Goal: Task Accomplishment & Management: Use online tool/utility

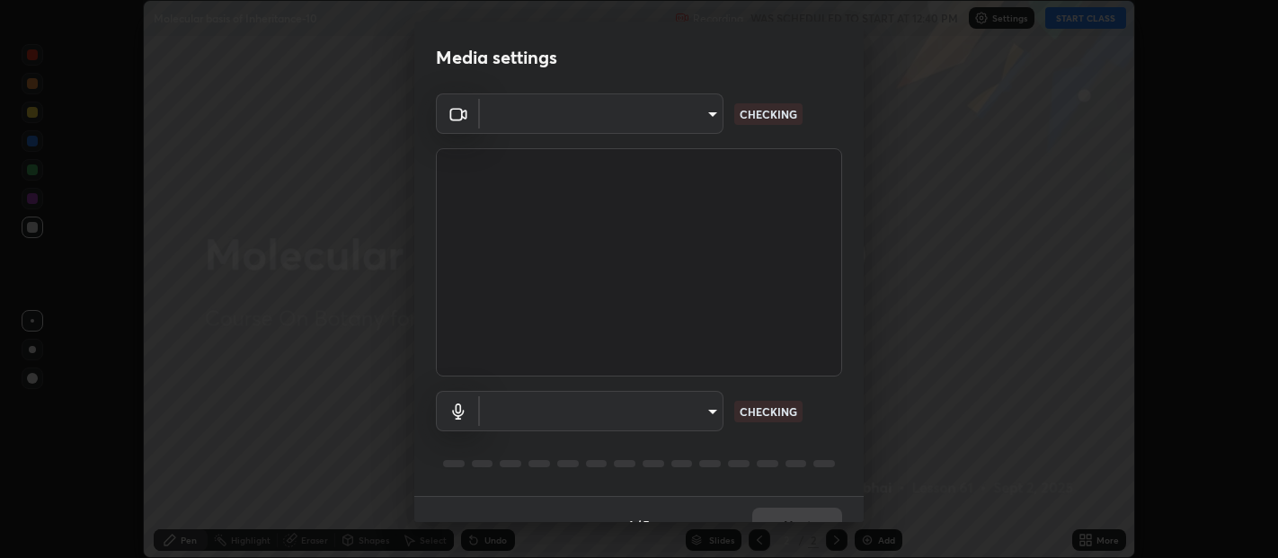
scroll to position [31, 0]
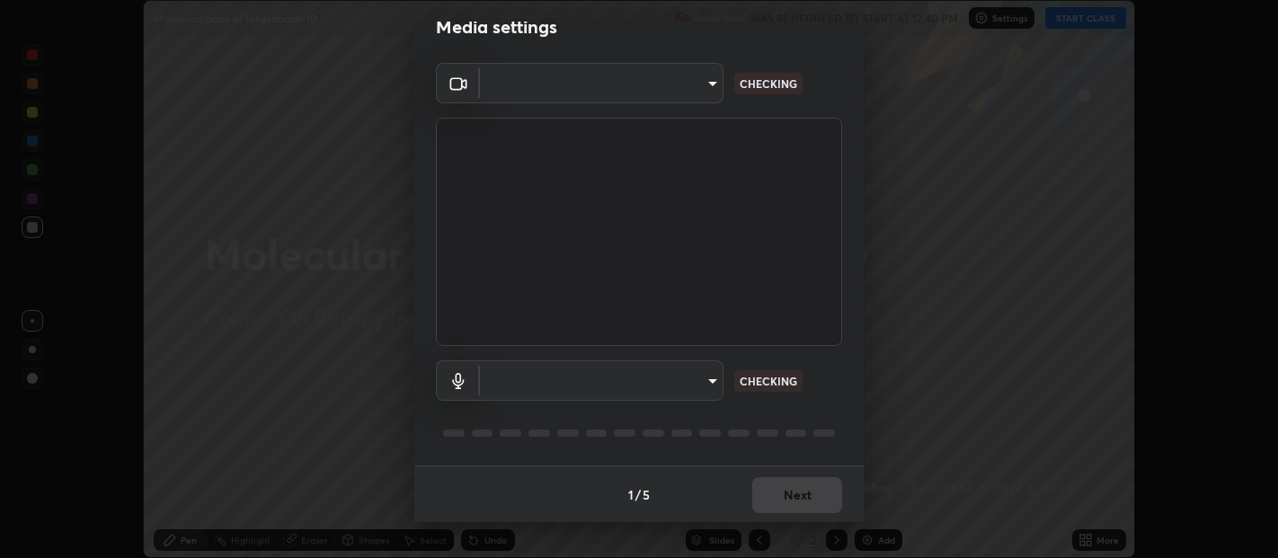
type input "0d049437951fd4140923ddd983d62ee20e888b7fe7080c9a8fddf2b3b9629313"
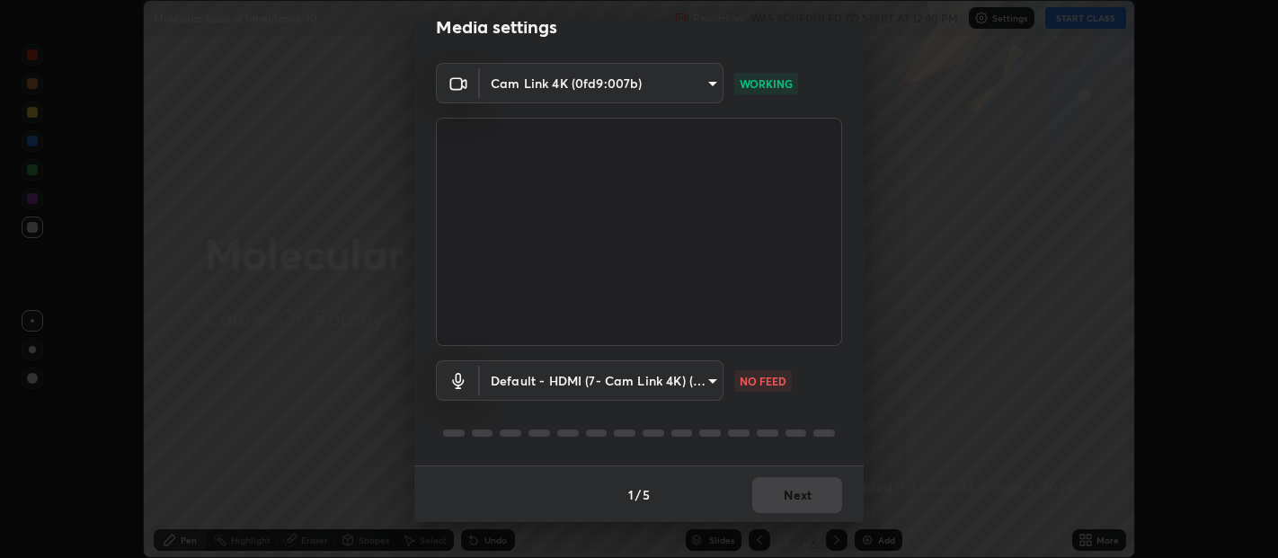
click at [652, 379] on body "Erase all Molecular basis of Inheritance-10 Recording WAS SCHEDULED TO START AT…" at bounding box center [639, 279] width 1278 height 558
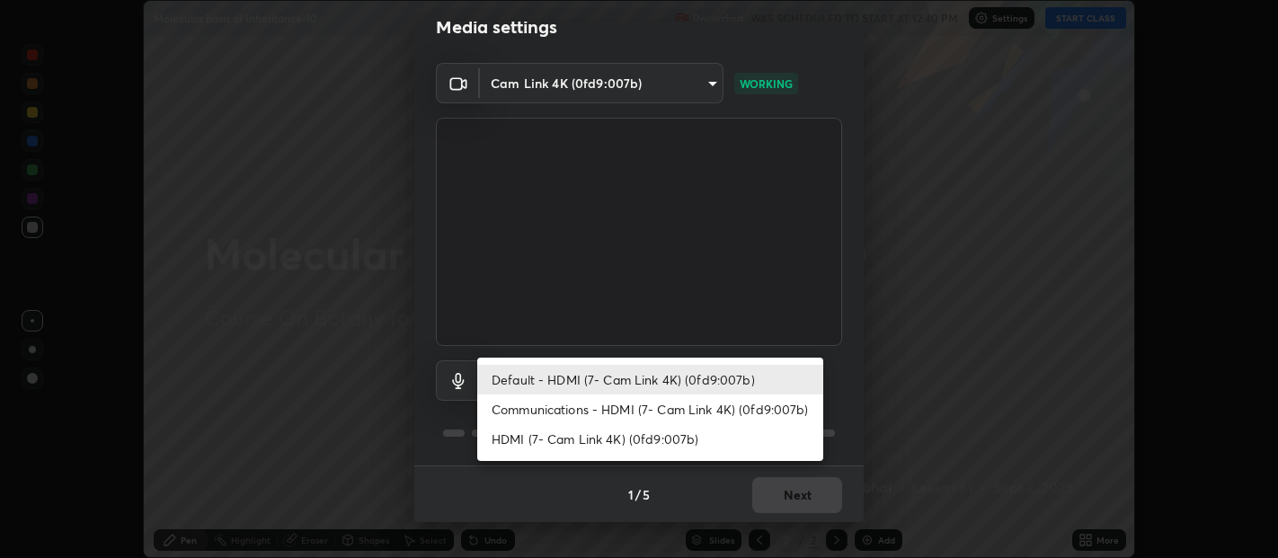
click at [647, 411] on li "Communications - HDMI (7- Cam Link 4K) (0fd9:007b)" at bounding box center [650, 410] width 346 height 30
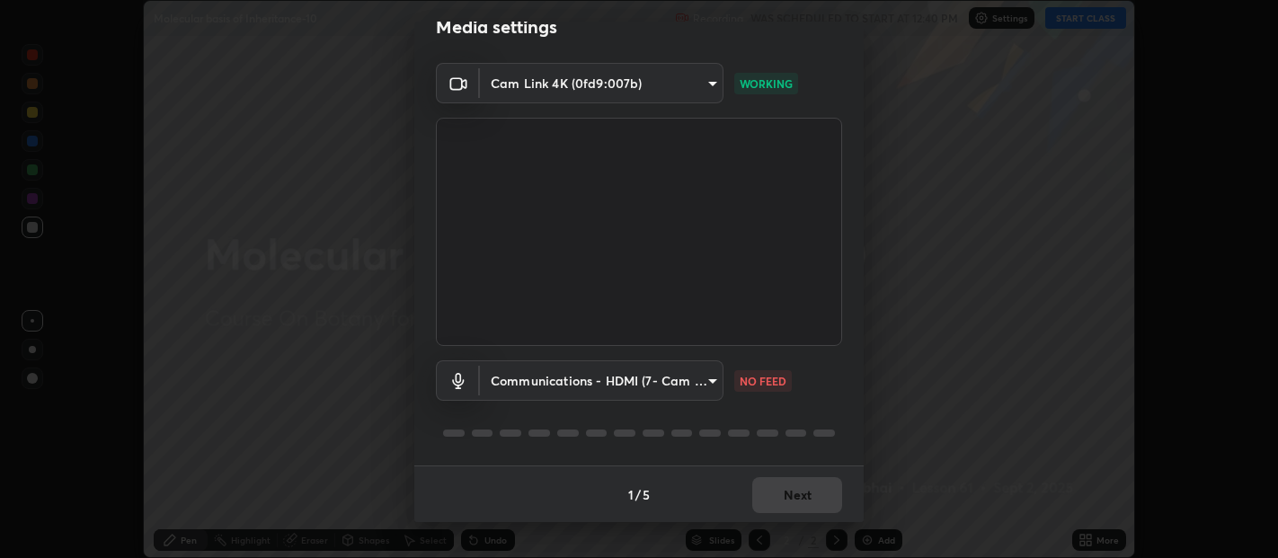
type input "communications"
click at [802, 494] on button "Next" at bounding box center [797, 495] width 90 height 36
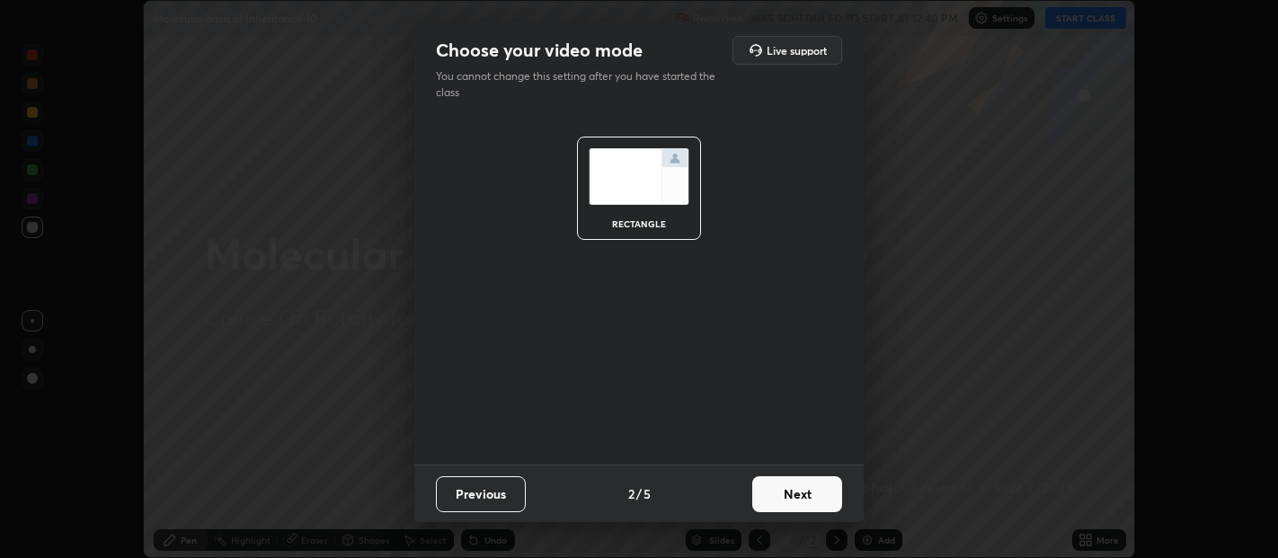
click at [805, 493] on button "Next" at bounding box center [797, 494] width 90 height 36
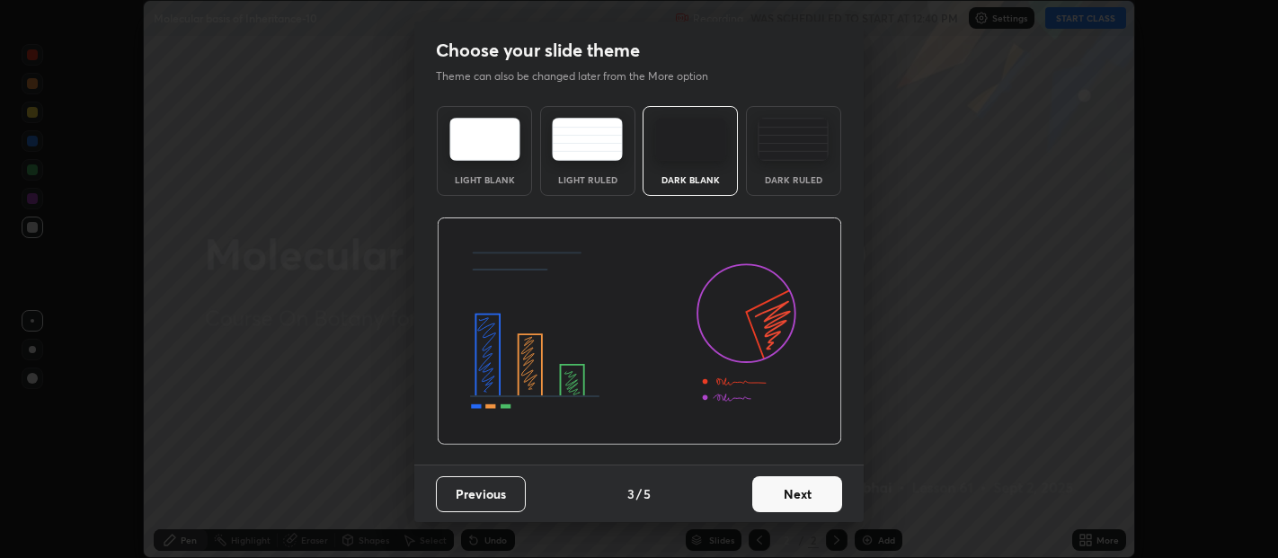
click at [822, 492] on button "Next" at bounding box center [797, 494] width 90 height 36
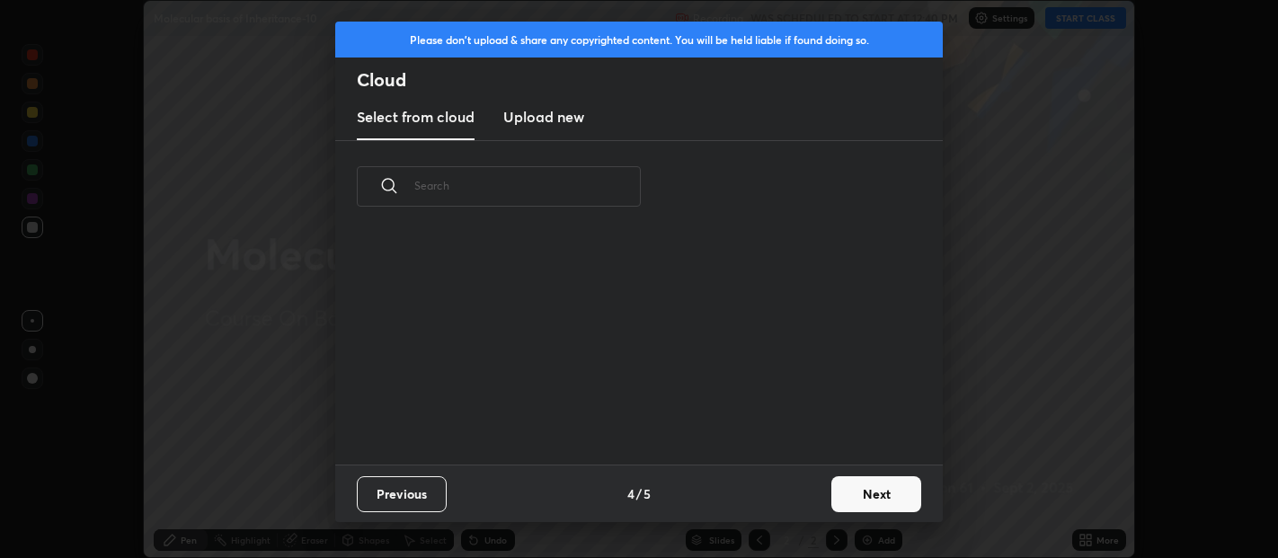
click at [870, 490] on button "Next" at bounding box center [877, 494] width 90 height 36
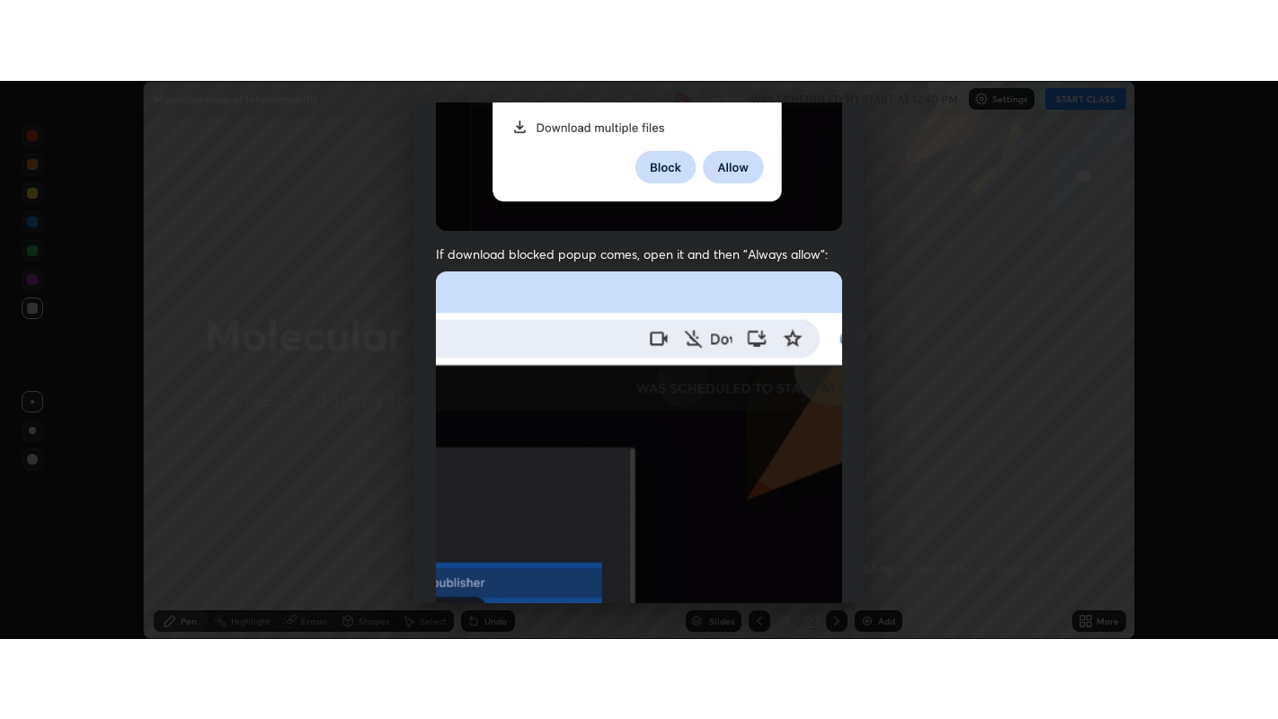
scroll to position [397, 0]
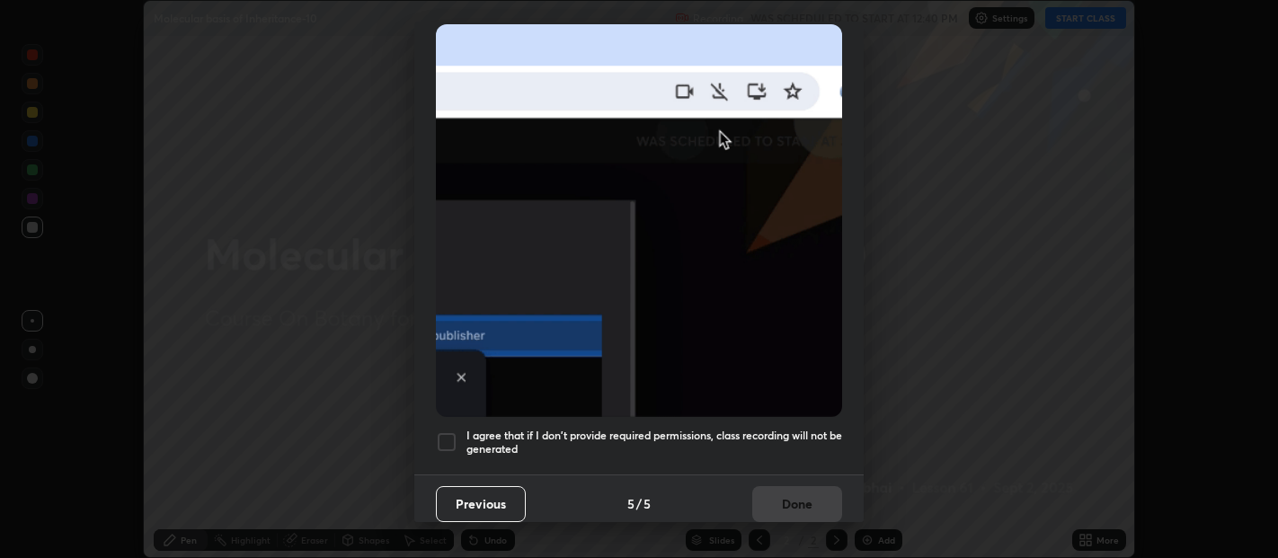
click at [454, 432] on div at bounding box center [447, 443] width 22 height 22
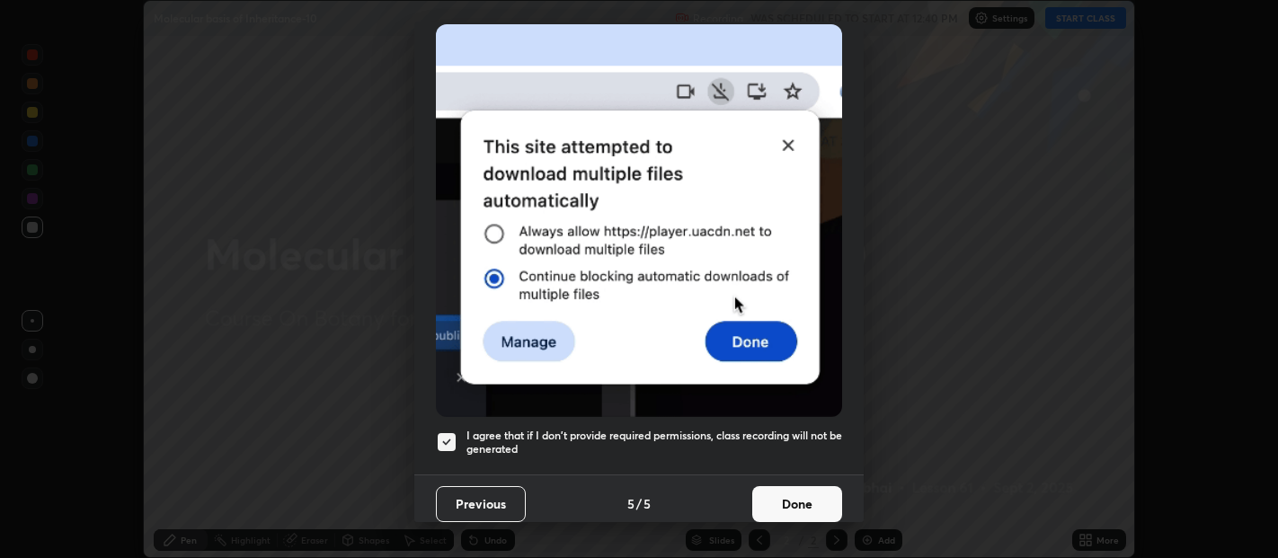
click at [805, 499] on button "Done" at bounding box center [797, 504] width 90 height 36
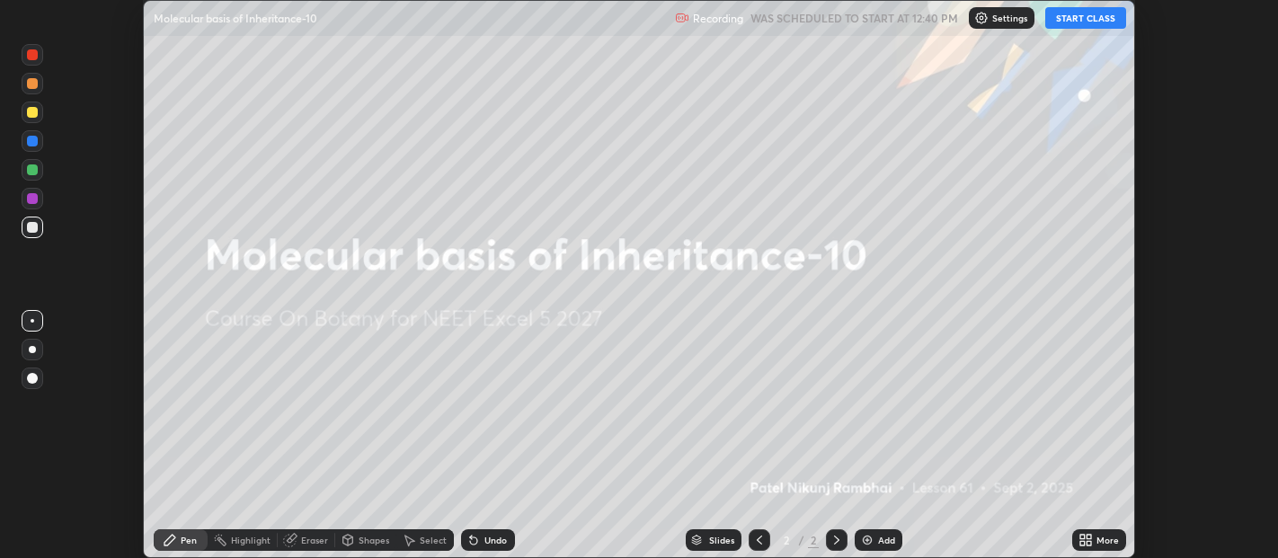
click at [1073, 15] on button "START CLASS" at bounding box center [1086, 18] width 81 height 22
click at [1091, 538] on icon at bounding box center [1089, 537] width 4 height 4
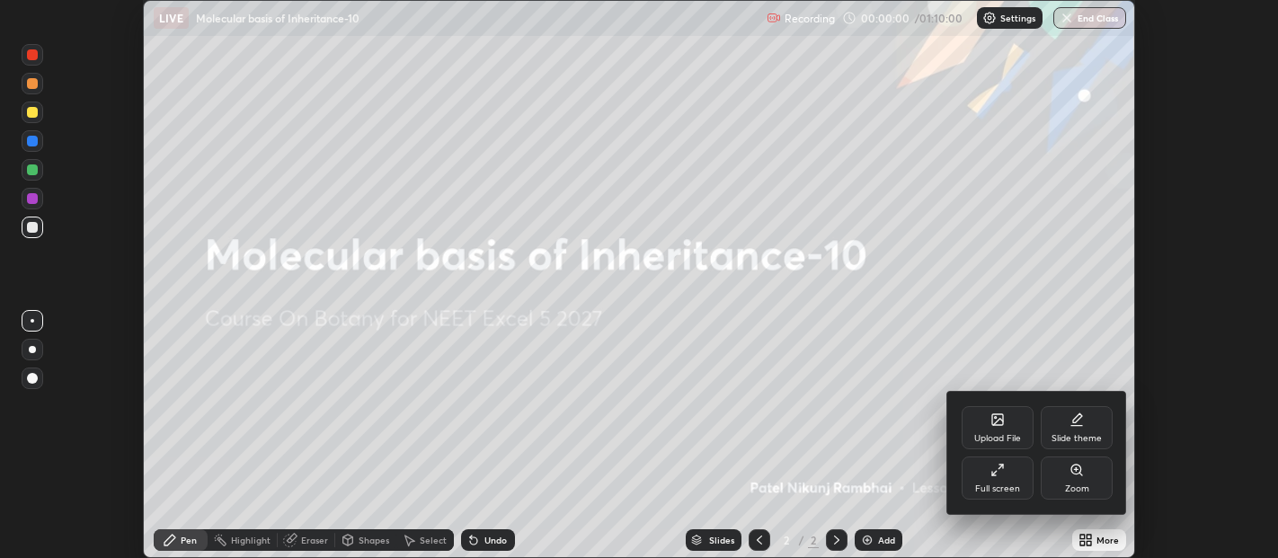
click at [1005, 486] on div "Full screen" at bounding box center [997, 489] width 45 height 9
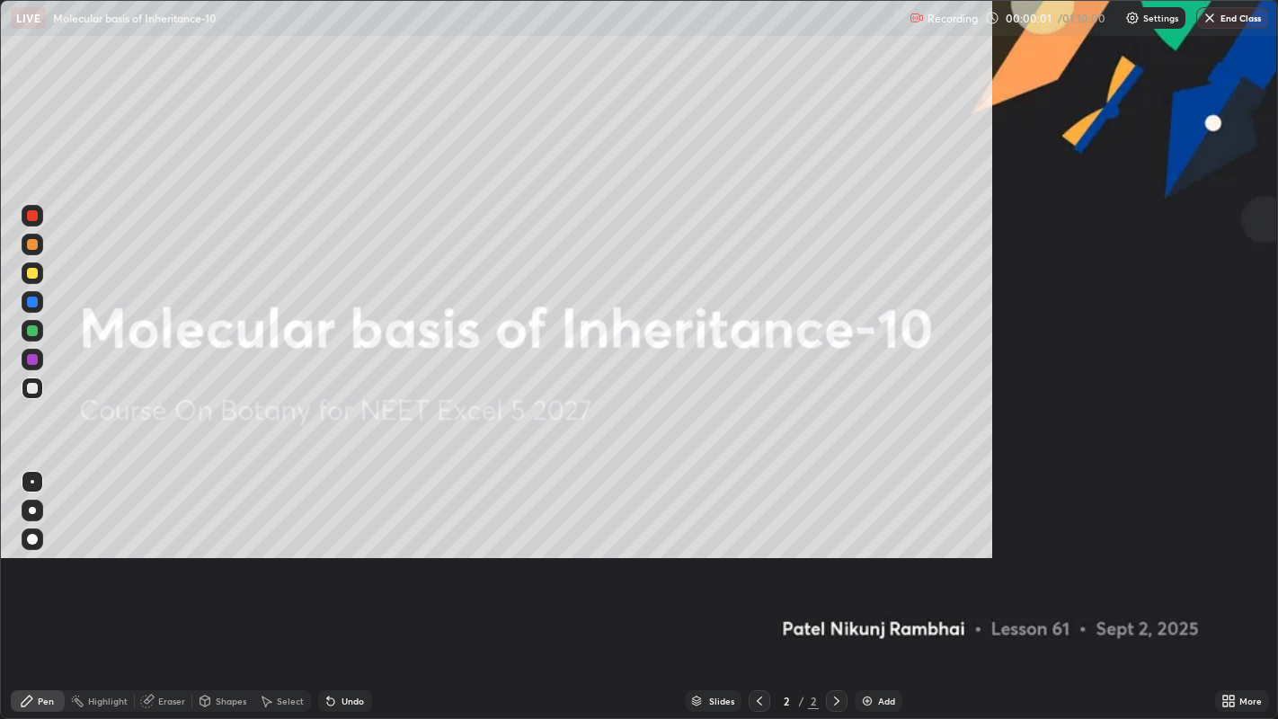
scroll to position [719, 1278]
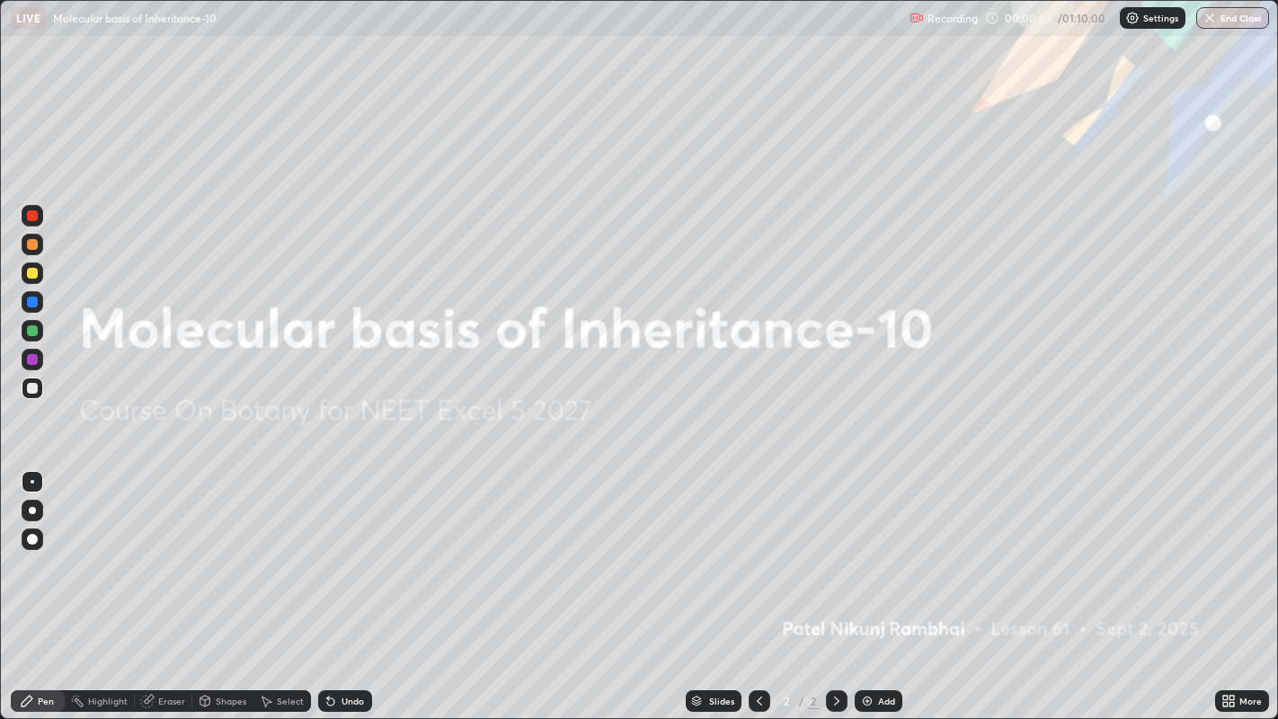
click at [863, 557] on img at bounding box center [867, 701] width 14 height 14
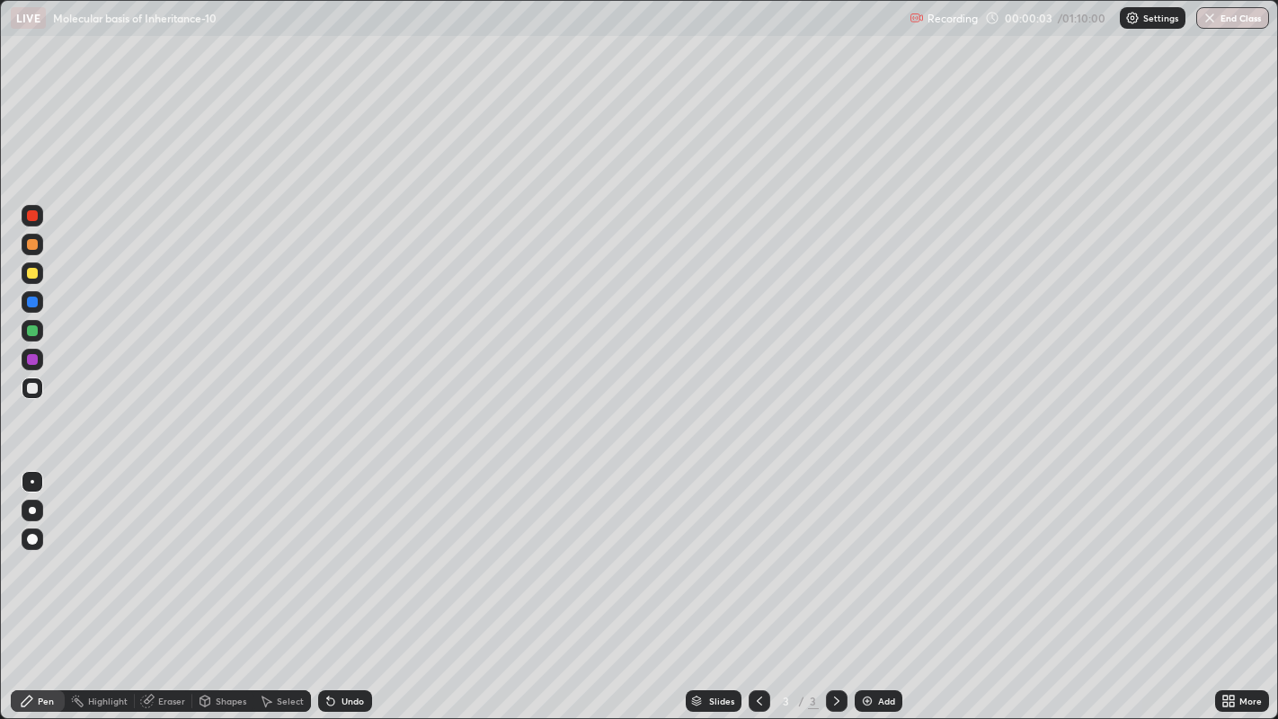
click at [865, 557] on img at bounding box center [867, 701] width 14 height 14
click at [867, 557] on img at bounding box center [867, 701] width 14 height 14
click at [865, 557] on img at bounding box center [867, 701] width 14 height 14
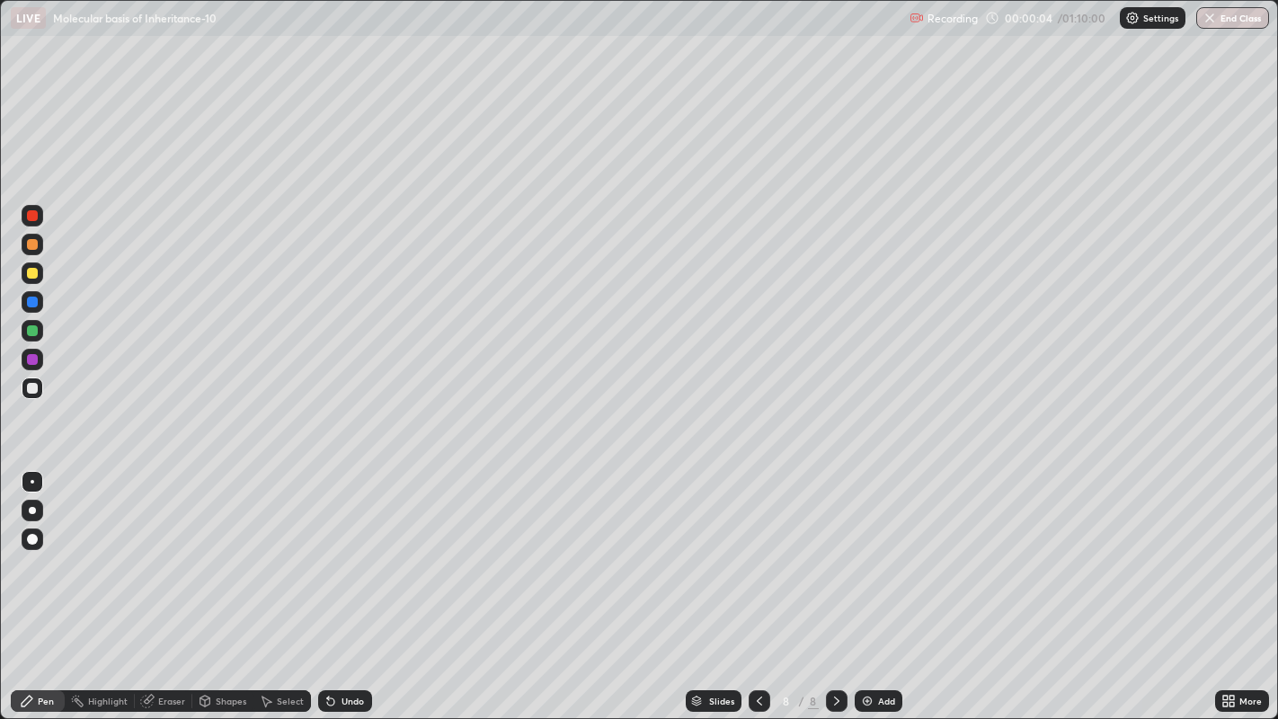
click at [865, 557] on img at bounding box center [867, 701] width 14 height 14
click at [864, 557] on img at bounding box center [867, 701] width 14 height 14
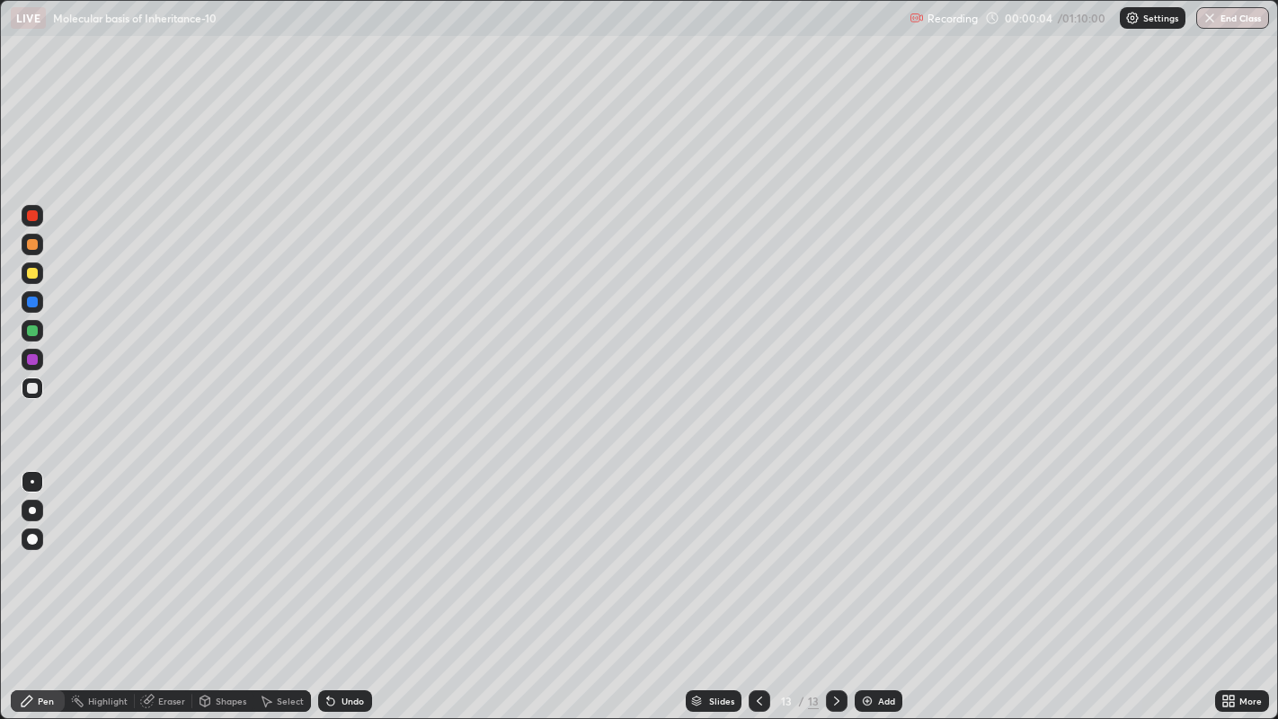
click at [863, 557] on img at bounding box center [867, 701] width 14 height 14
click at [865, 557] on img at bounding box center [867, 701] width 14 height 14
click at [864, 557] on img at bounding box center [867, 701] width 14 height 14
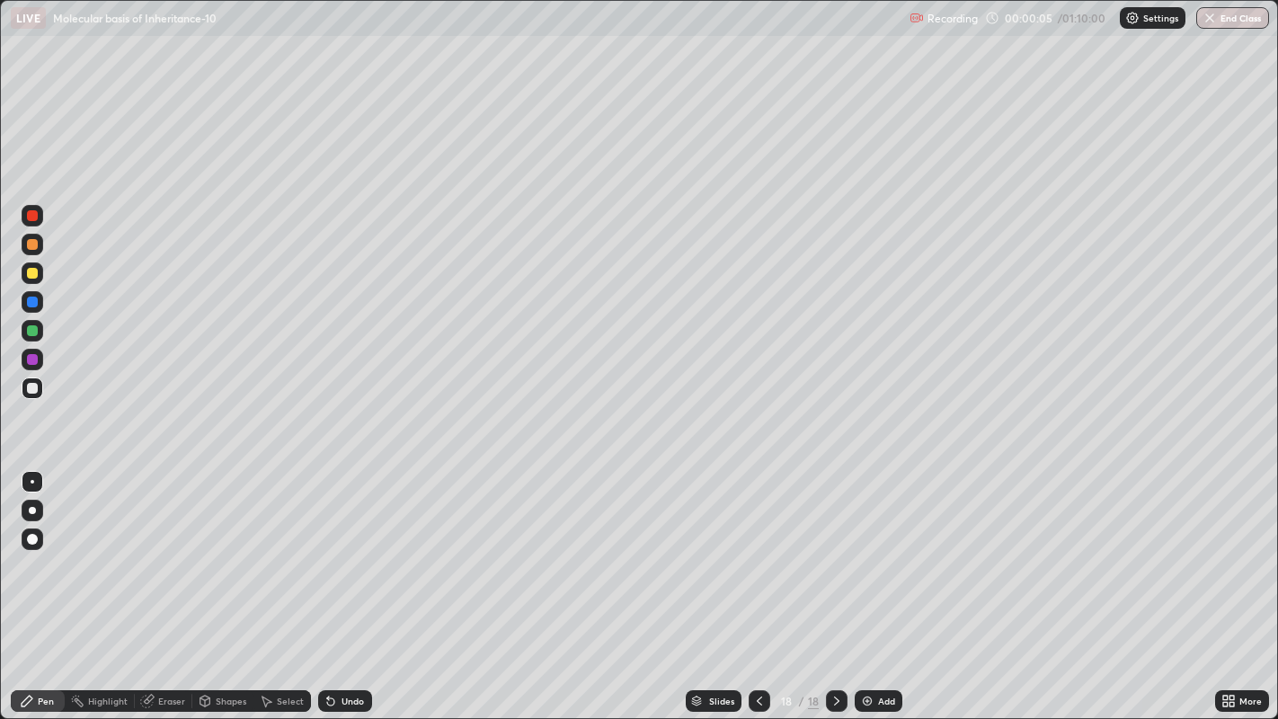
click at [865, 557] on img at bounding box center [867, 701] width 14 height 14
click at [757, 557] on icon at bounding box center [759, 701] width 14 height 14
click at [755, 557] on icon at bounding box center [759, 701] width 14 height 14
click at [757, 557] on icon at bounding box center [759, 701] width 14 height 14
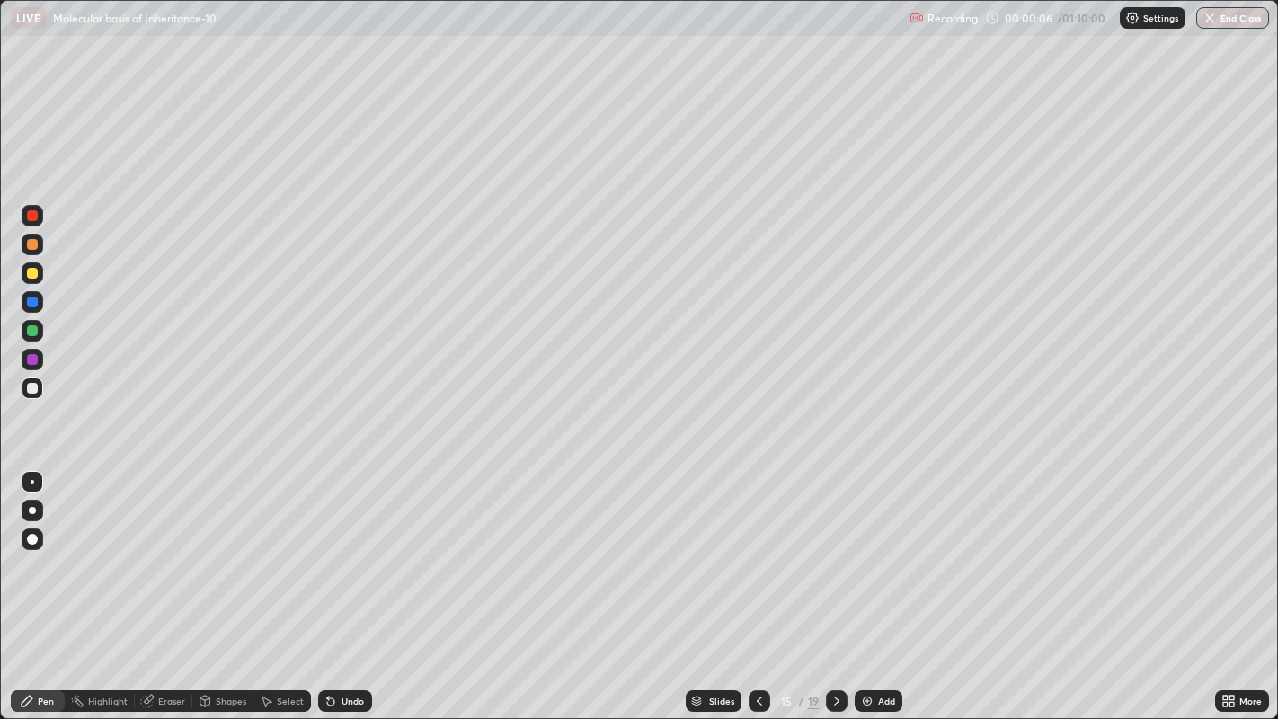
click at [757, 557] on icon at bounding box center [759, 701] width 14 height 14
click at [760, 557] on icon at bounding box center [759, 701] width 14 height 14
click at [757, 557] on icon at bounding box center [759, 701] width 14 height 14
click at [758, 557] on icon at bounding box center [759, 701] width 5 height 9
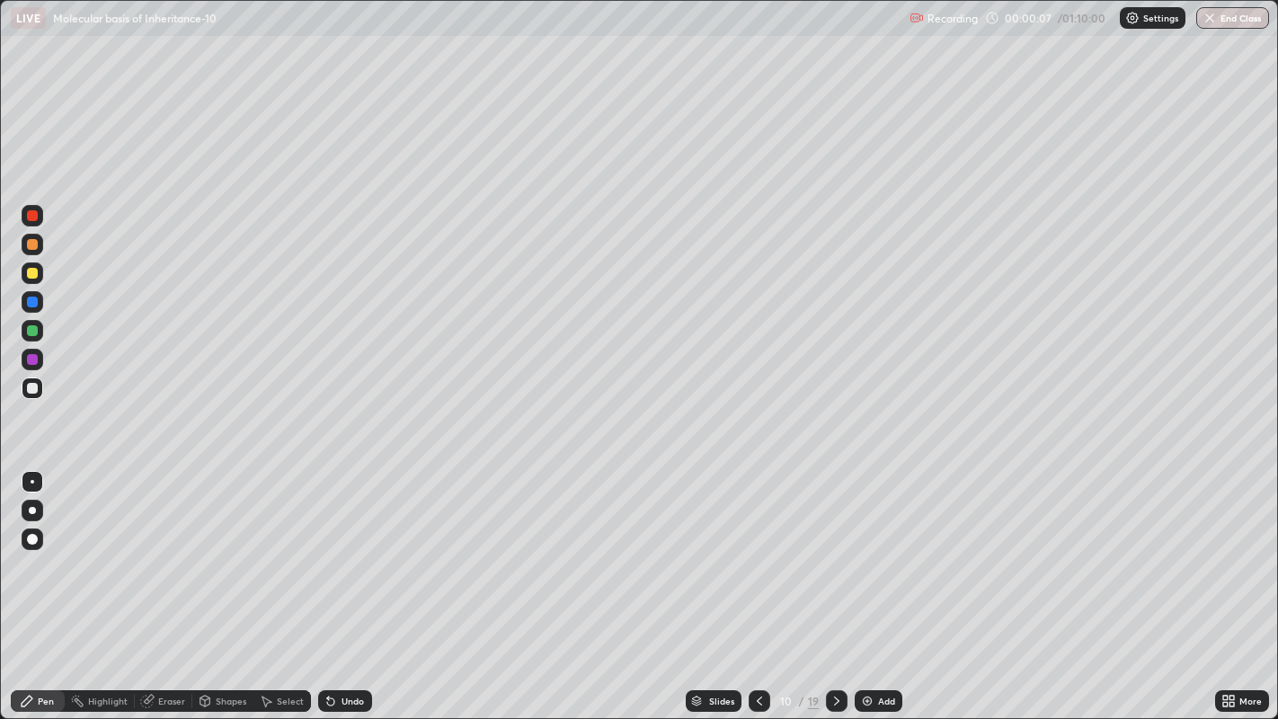
click at [758, 557] on icon at bounding box center [759, 701] width 5 height 9
click at [757, 557] on icon at bounding box center [759, 701] width 14 height 14
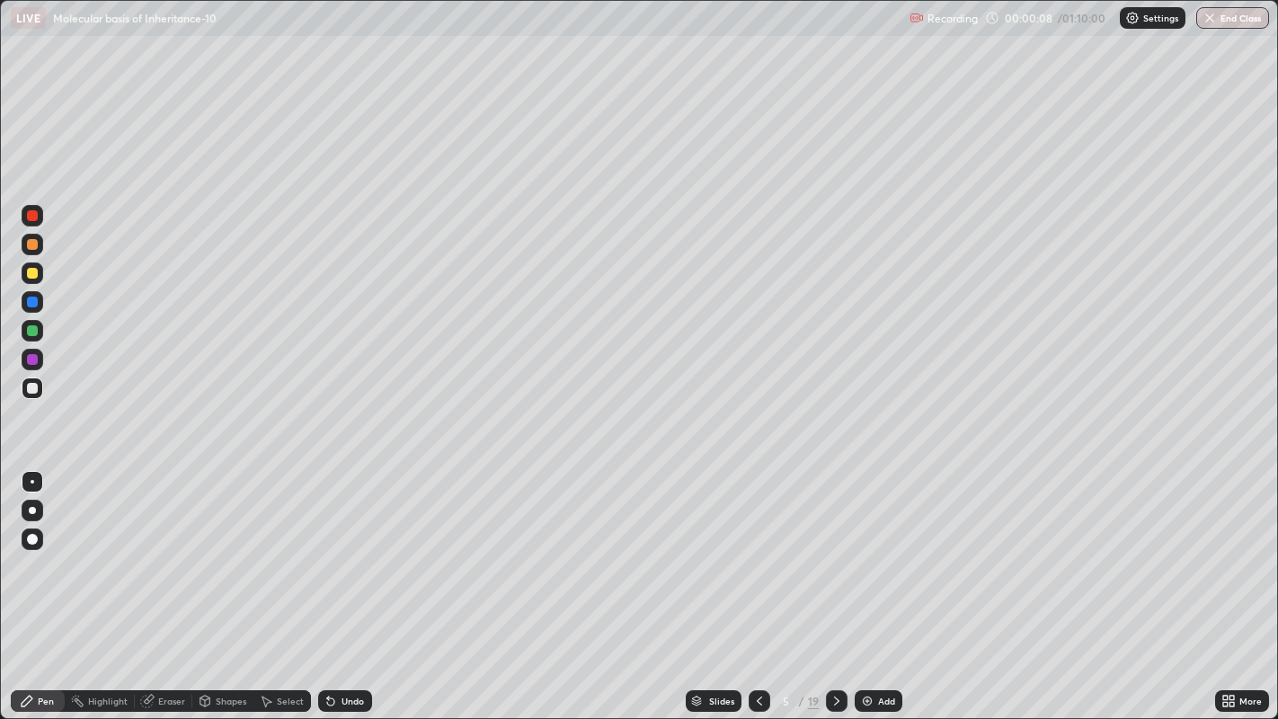
click at [759, 557] on icon at bounding box center [759, 701] width 14 height 14
click at [760, 557] on icon at bounding box center [759, 701] width 14 height 14
click at [31, 519] on div at bounding box center [33, 511] width 22 height 22
click at [35, 540] on div at bounding box center [32, 539] width 11 height 11
click at [33, 511] on div at bounding box center [32, 510] width 7 height 7
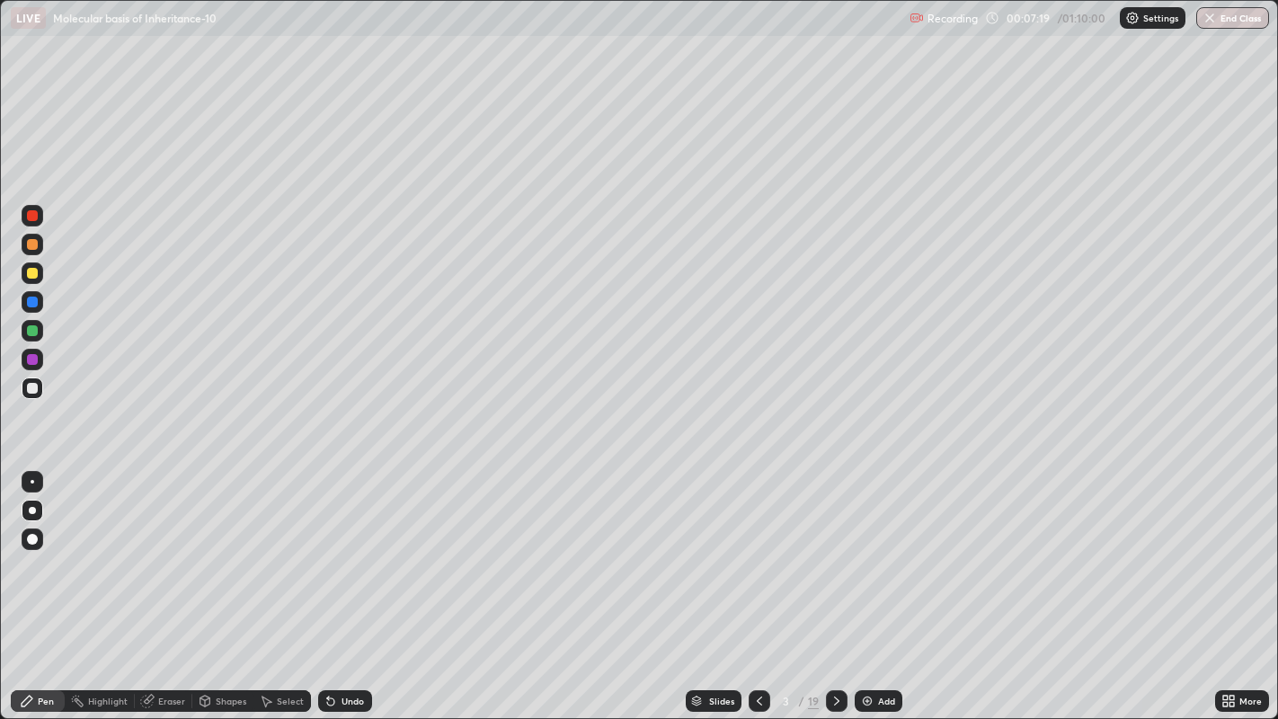
click at [174, 557] on div "Eraser" at bounding box center [171, 701] width 27 height 9
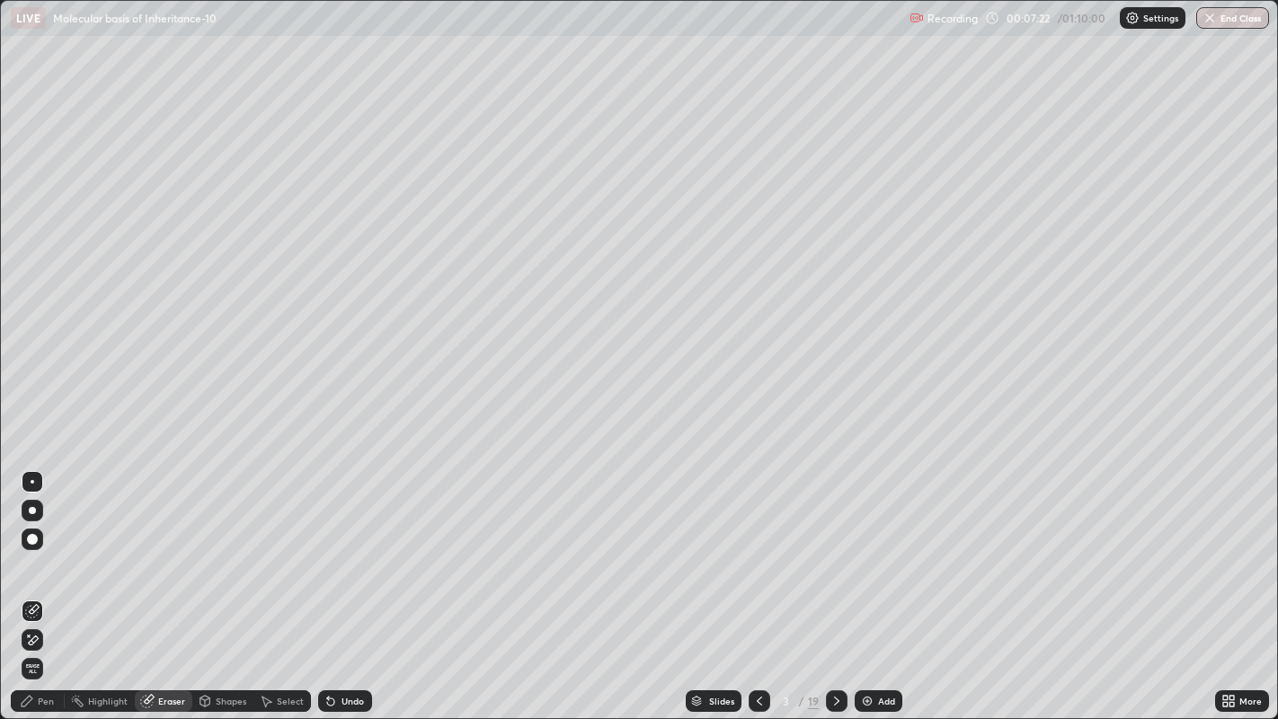
click at [45, 557] on div "Pen" at bounding box center [46, 701] width 16 height 9
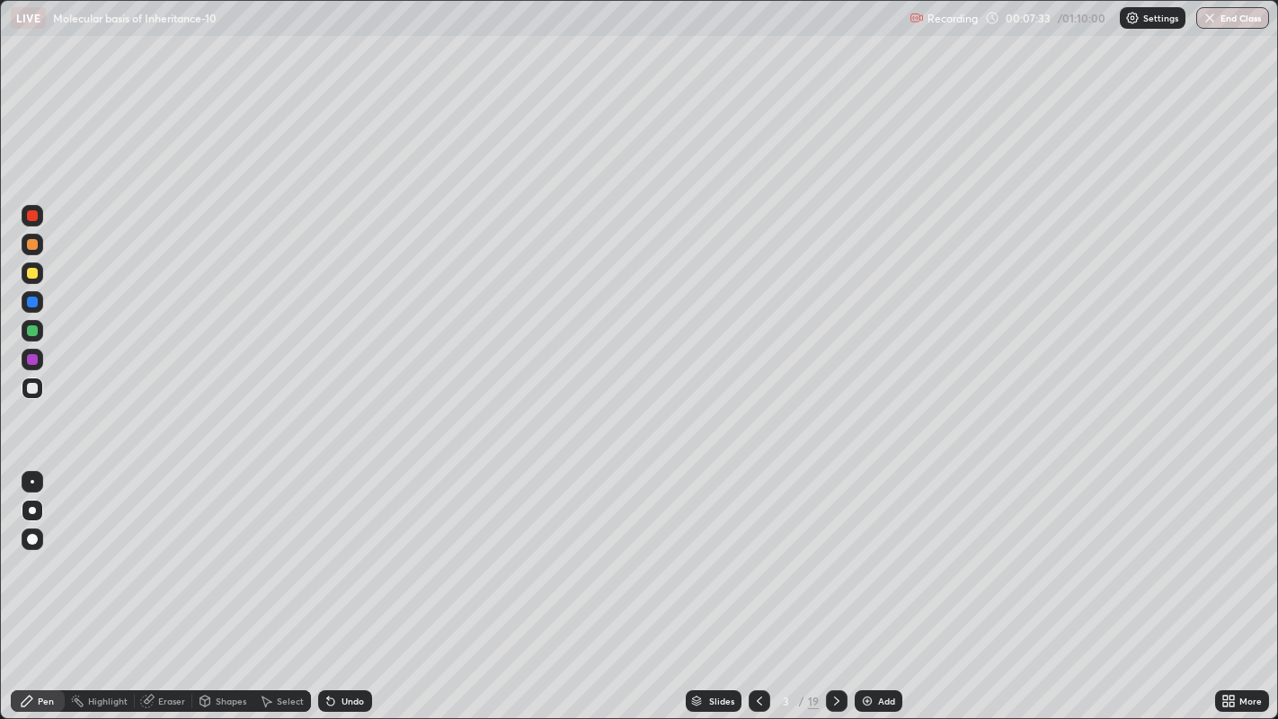
click at [33, 278] on div at bounding box center [32, 273] width 11 height 11
click at [837, 557] on icon at bounding box center [837, 701] width 14 height 14
click at [36, 387] on div at bounding box center [32, 388] width 11 height 11
click at [31, 268] on div at bounding box center [32, 273] width 11 height 11
click at [833, 557] on icon at bounding box center [837, 701] width 14 height 14
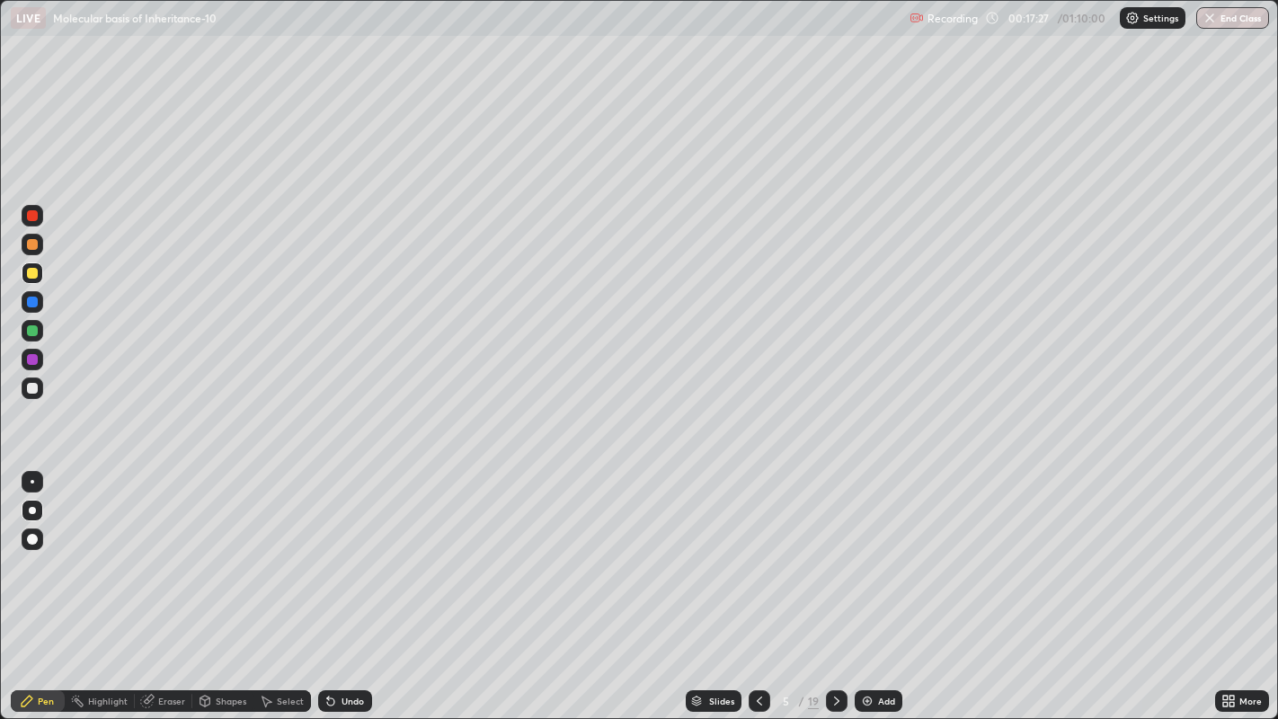
click at [834, 557] on icon at bounding box center [837, 701] width 14 height 14
click at [832, 557] on icon at bounding box center [837, 701] width 14 height 14
click at [833, 557] on icon at bounding box center [837, 701] width 14 height 14
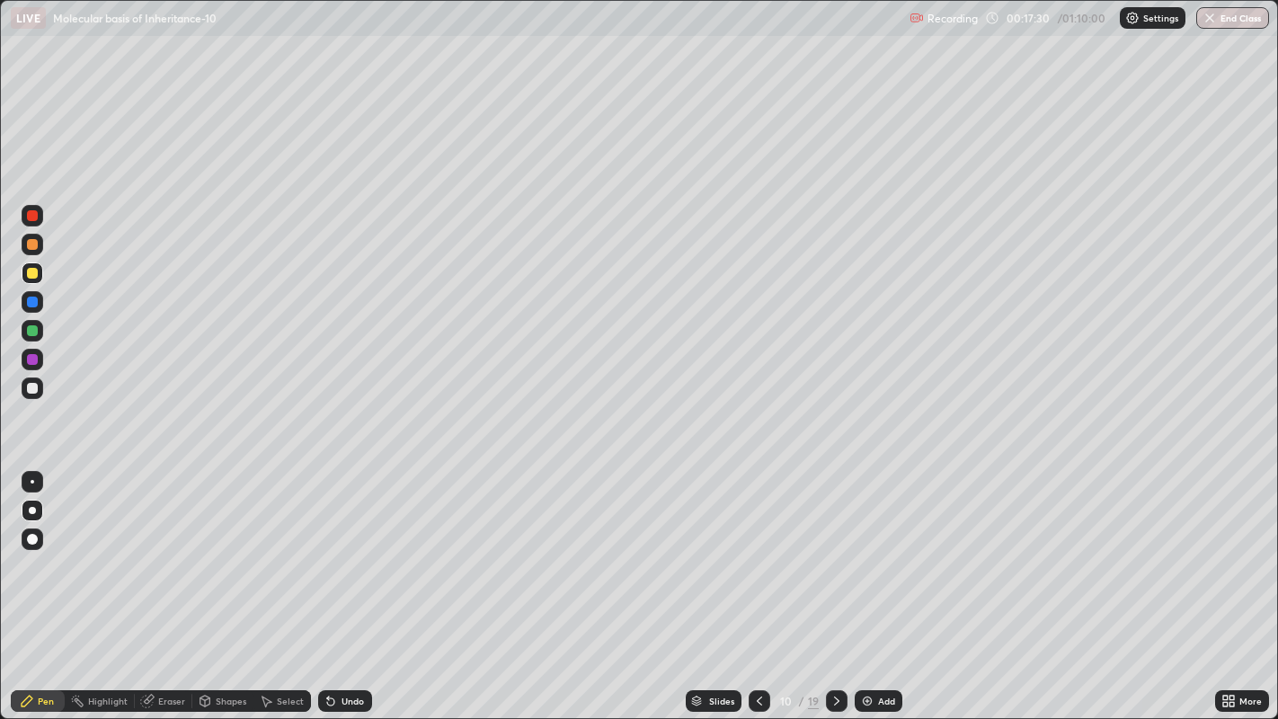
click at [31, 388] on div at bounding box center [32, 388] width 11 height 11
click at [750, 557] on div at bounding box center [760, 701] width 22 height 22
click at [757, 557] on icon at bounding box center [759, 701] width 14 height 14
click at [757, 557] on icon at bounding box center [759, 701] width 5 height 9
click at [757, 557] on icon at bounding box center [759, 701] width 14 height 14
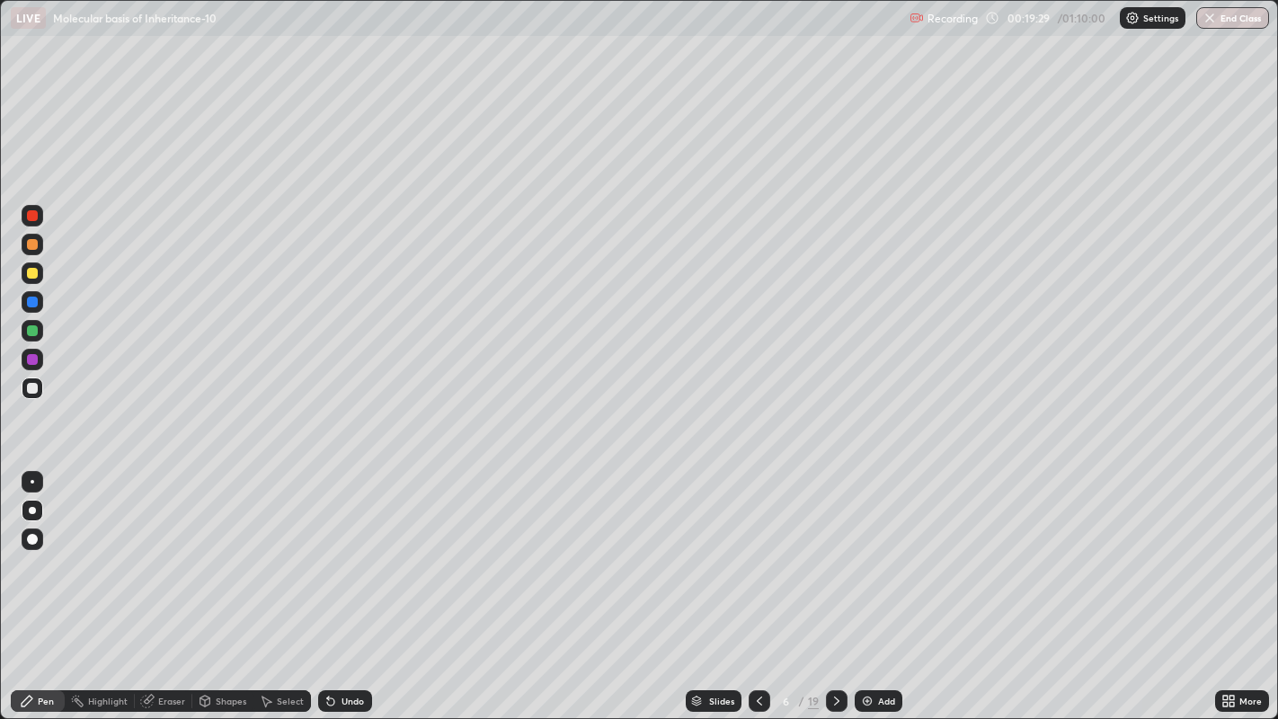
click at [760, 557] on icon at bounding box center [759, 701] width 14 height 14
click at [757, 557] on icon at bounding box center [759, 701] width 14 height 14
click at [36, 387] on div at bounding box center [32, 388] width 11 height 11
click at [165, 557] on div "Eraser" at bounding box center [171, 701] width 27 height 9
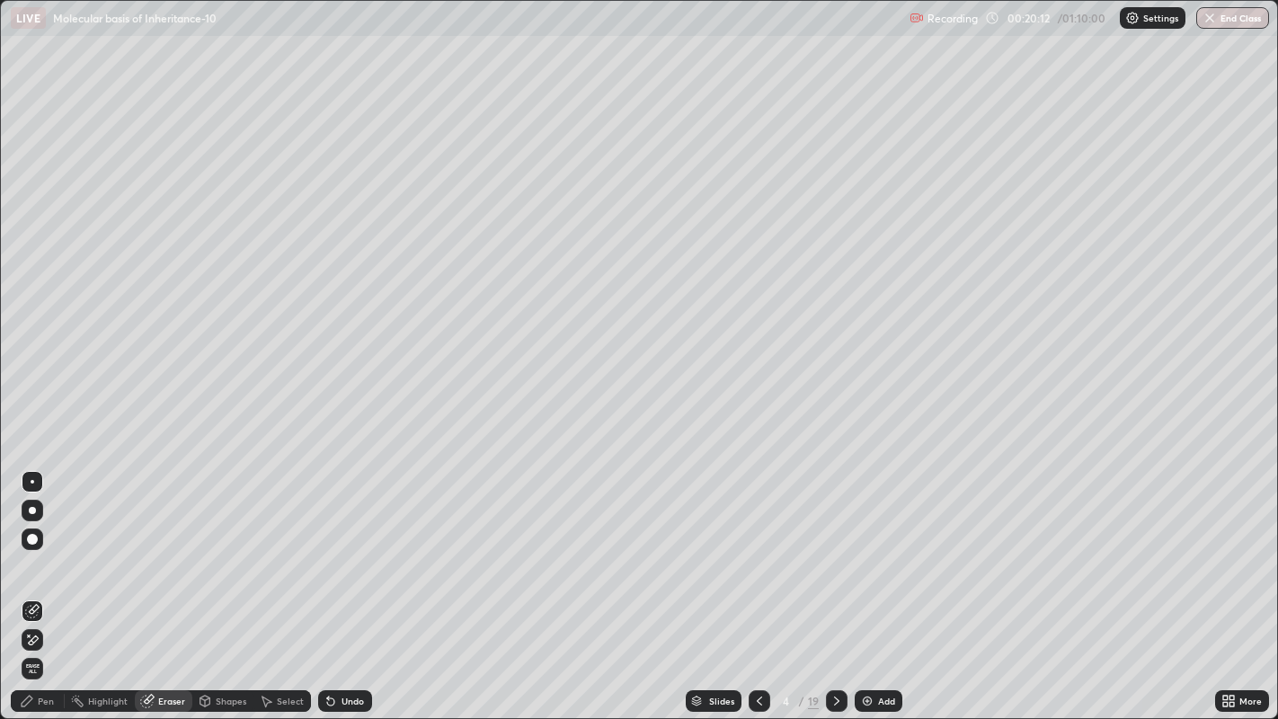
click at [40, 557] on div "Pen" at bounding box center [46, 701] width 16 height 9
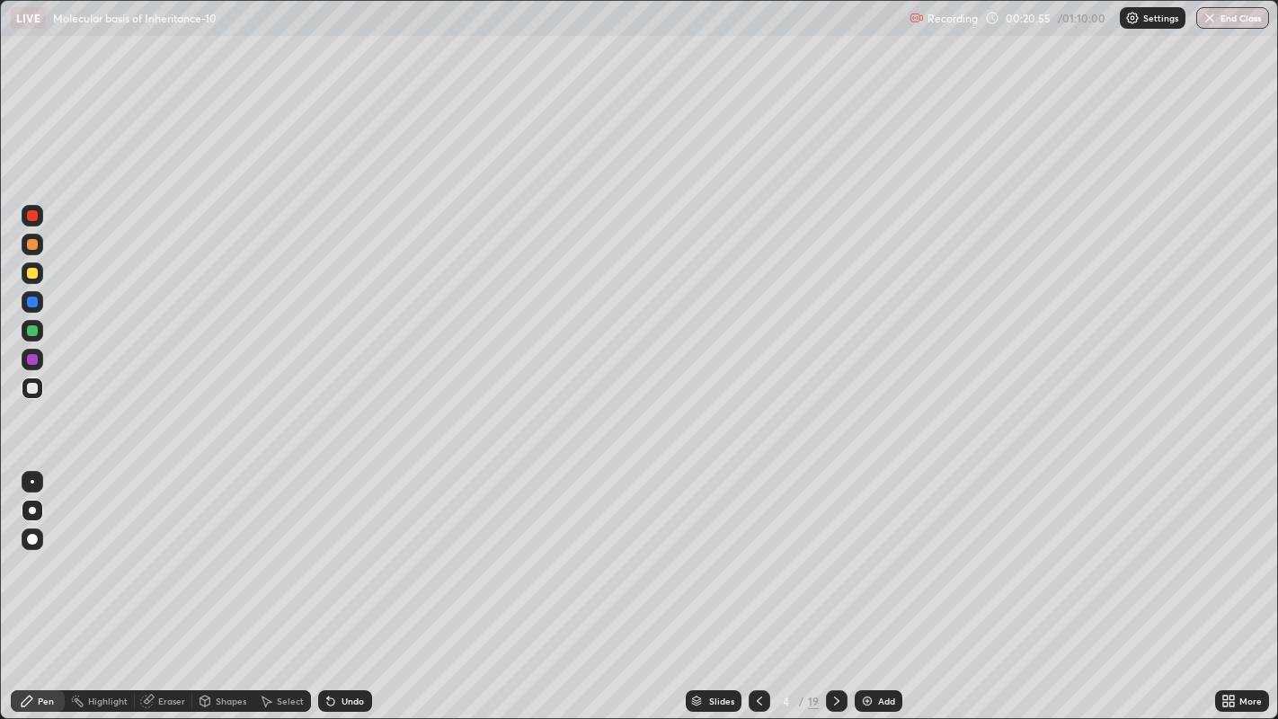
click at [33, 271] on div at bounding box center [32, 273] width 11 height 11
click at [836, 557] on icon at bounding box center [837, 701] width 14 height 14
click at [38, 397] on div at bounding box center [33, 389] width 22 height 22
click at [33, 270] on div at bounding box center [32, 273] width 11 height 11
click at [751, 557] on div at bounding box center [760, 701] width 22 height 22
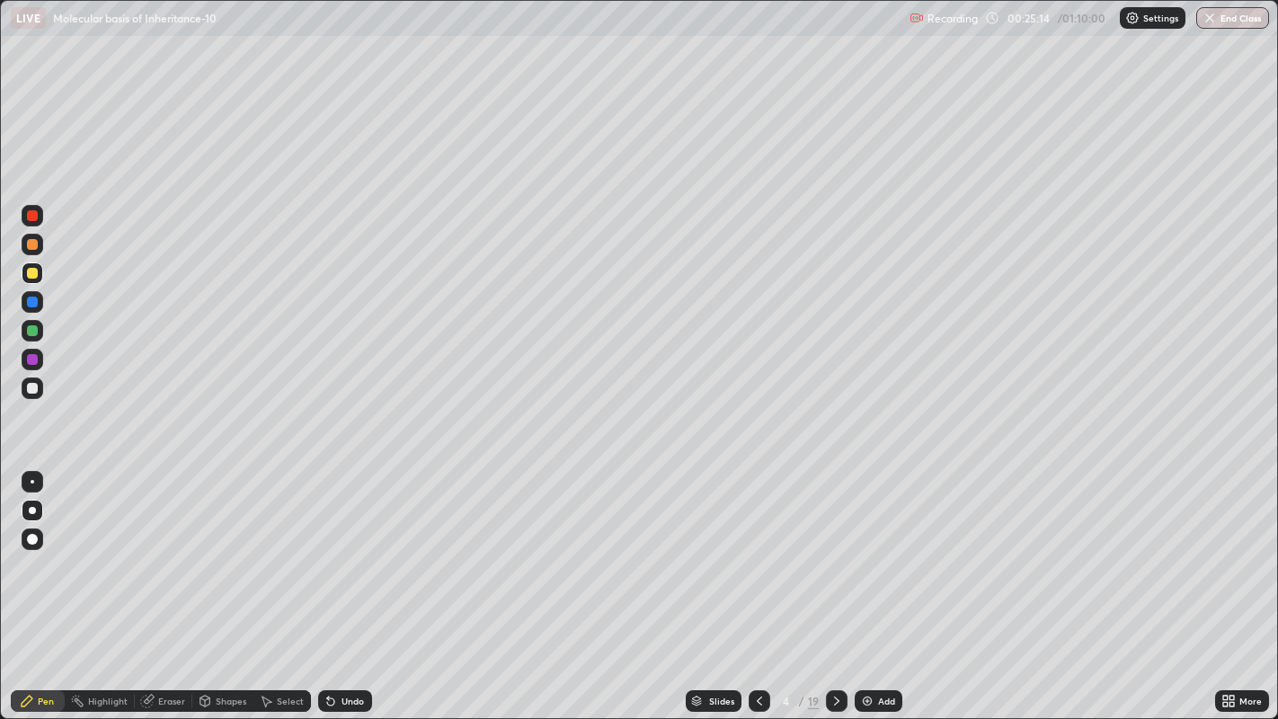
click at [834, 557] on icon at bounding box center [837, 701] width 14 height 14
click at [34, 387] on div at bounding box center [32, 388] width 11 height 11
click at [757, 557] on icon at bounding box center [759, 701] width 14 height 14
click at [834, 557] on icon at bounding box center [837, 701] width 14 height 14
click at [34, 273] on div at bounding box center [32, 273] width 11 height 11
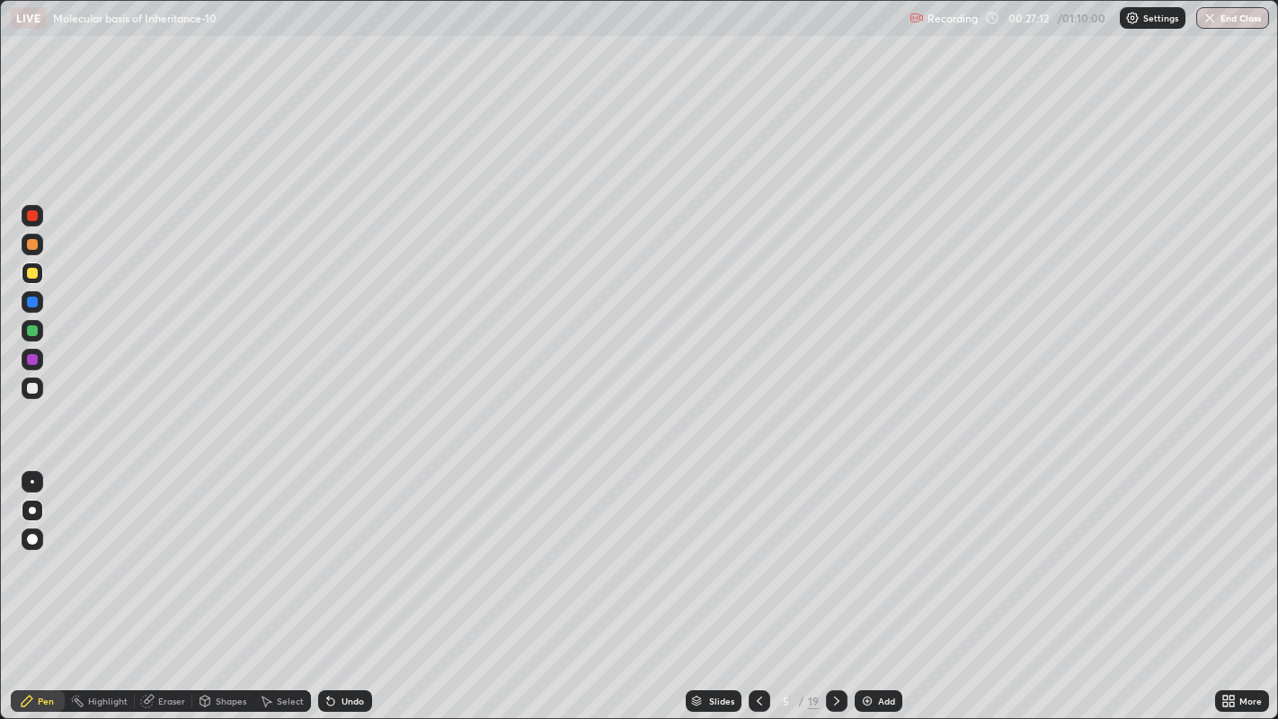
click at [31, 385] on div at bounding box center [32, 388] width 11 height 11
click at [33, 216] on div at bounding box center [32, 215] width 11 height 11
click at [37, 267] on div at bounding box center [33, 274] width 22 height 22
click at [30, 385] on div at bounding box center [32, 388] width 11 height 11
click at [757, 557] on div at bounding box center [760, 701] width 22 height 22
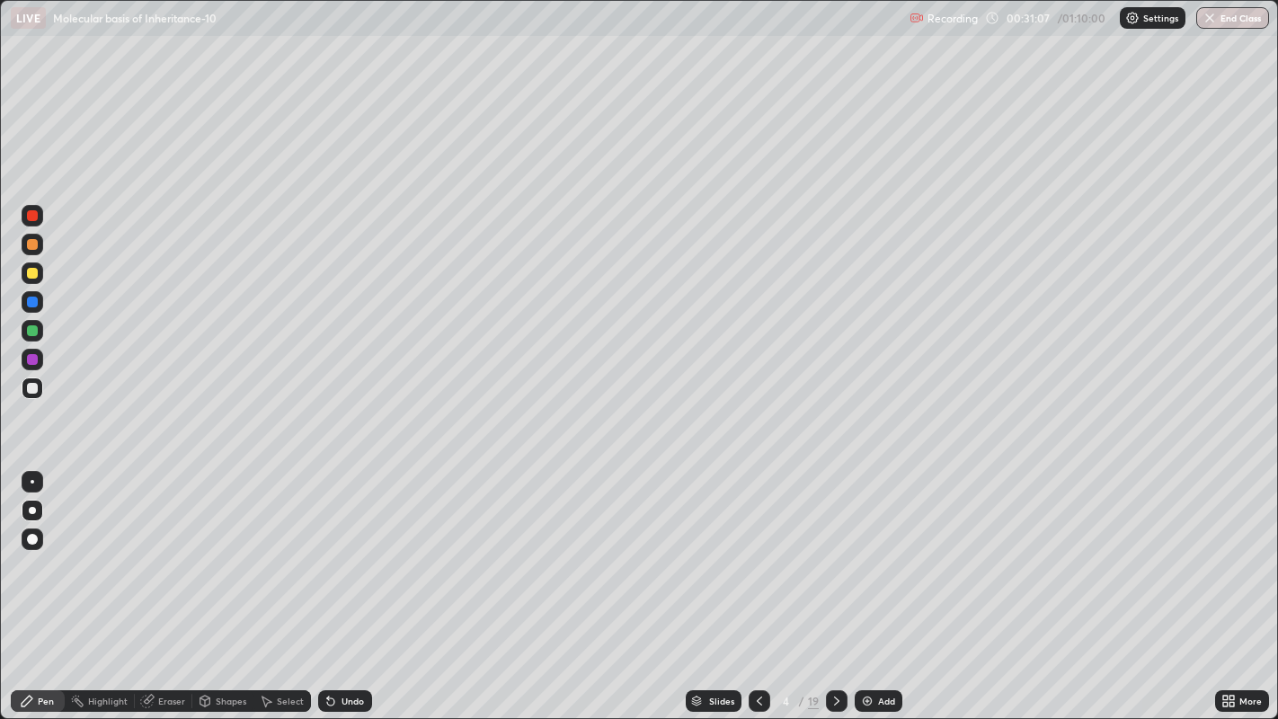
click at [752, 557] on div at bounding box center [760, 701] width 22 height 36
click at [832, 557] on icon at bounding box center [837, 701] width 14 height 14
click at [834, 557] on icon at bounding box center [836, 701] width 5 height 9
click at [833, 557] on icon at bounding box center [837, 701] width 14 height 14
click at [31, 272] on div at bounding box center [32, 273] width 11 height 11
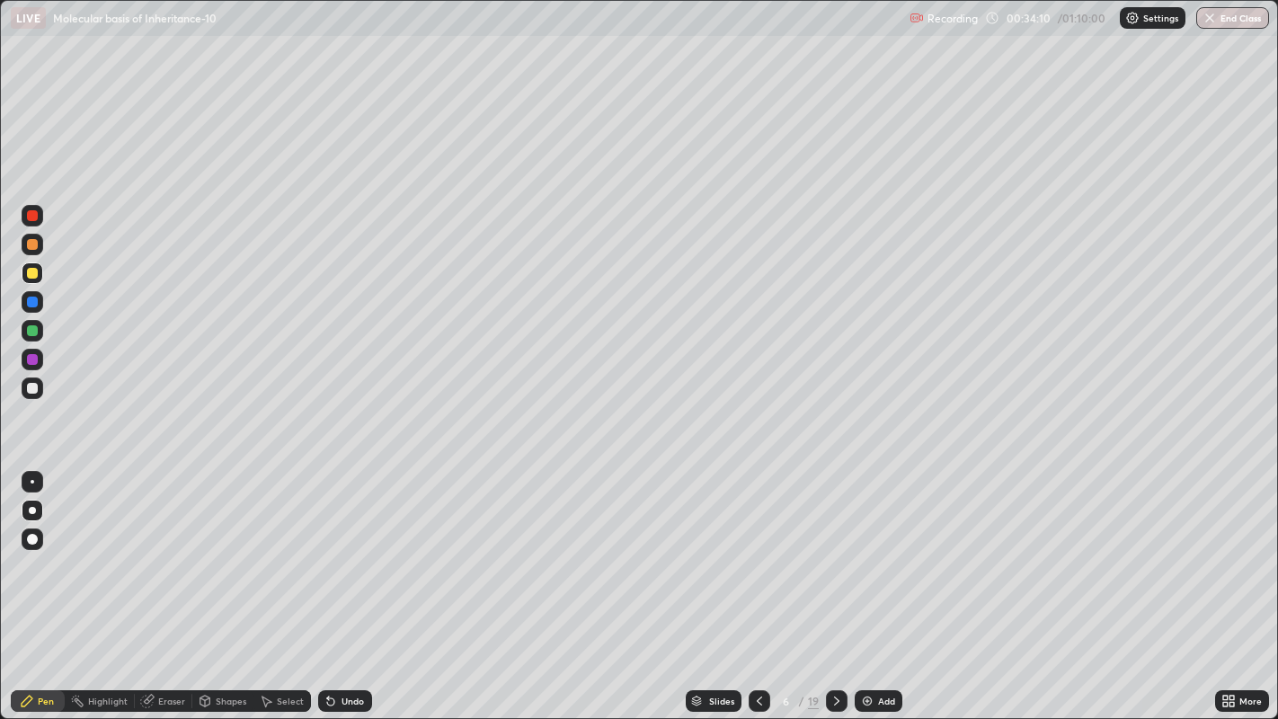
click at [31, 387] on div at bounding box center [32, 388] width 11 height 11
click at [31, 271] on div at bounding box center [32, 273] width 11 height 11
click at [27, 387] on div at bounding box center [32, 388] width 11 height 11
click at [844, 557] on div at bounding box center [837, 701] width 22 height 22
click at [834, 557] on icon at bounding box center [837, 701] width 14 height 14
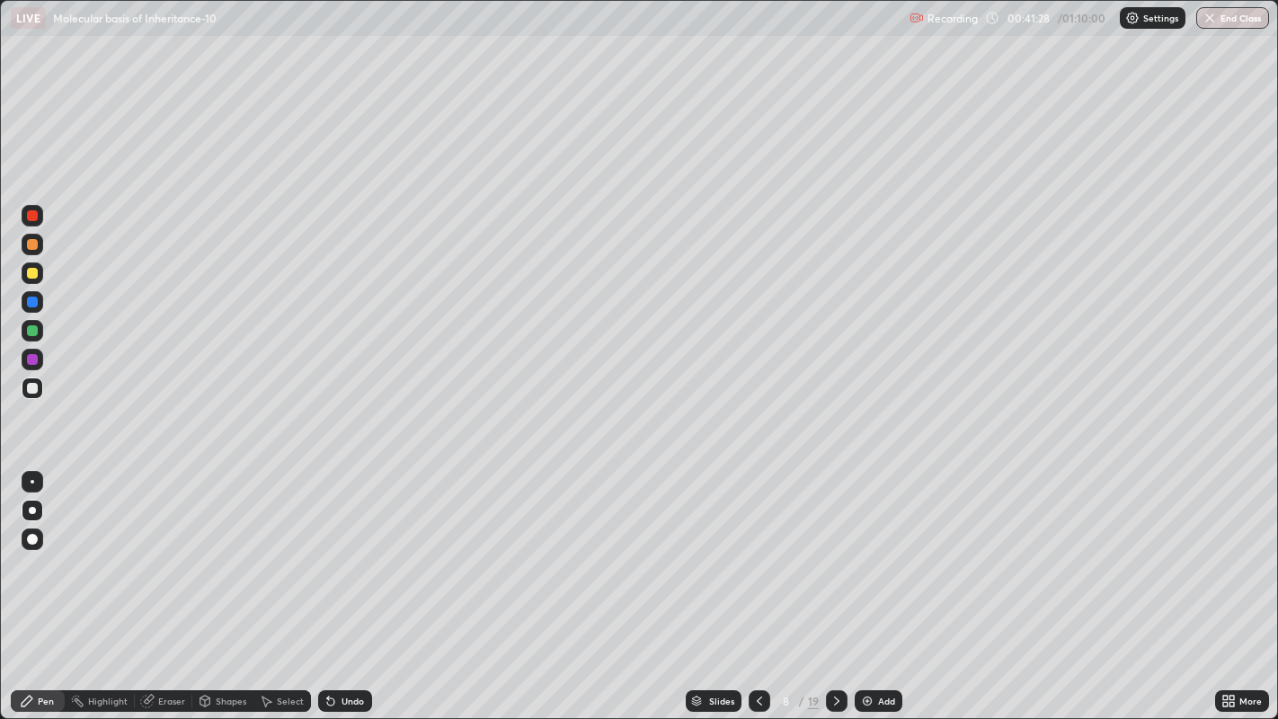
click at [758, 557] on icon at bounding box center [759, 701] width 14 height 14
click at [29, 276] on div at bounding box center [32, 273] width 11 height 11
click at [161, 557] on div "Eraser" at bounding box center [171, 701] width 27 height 9
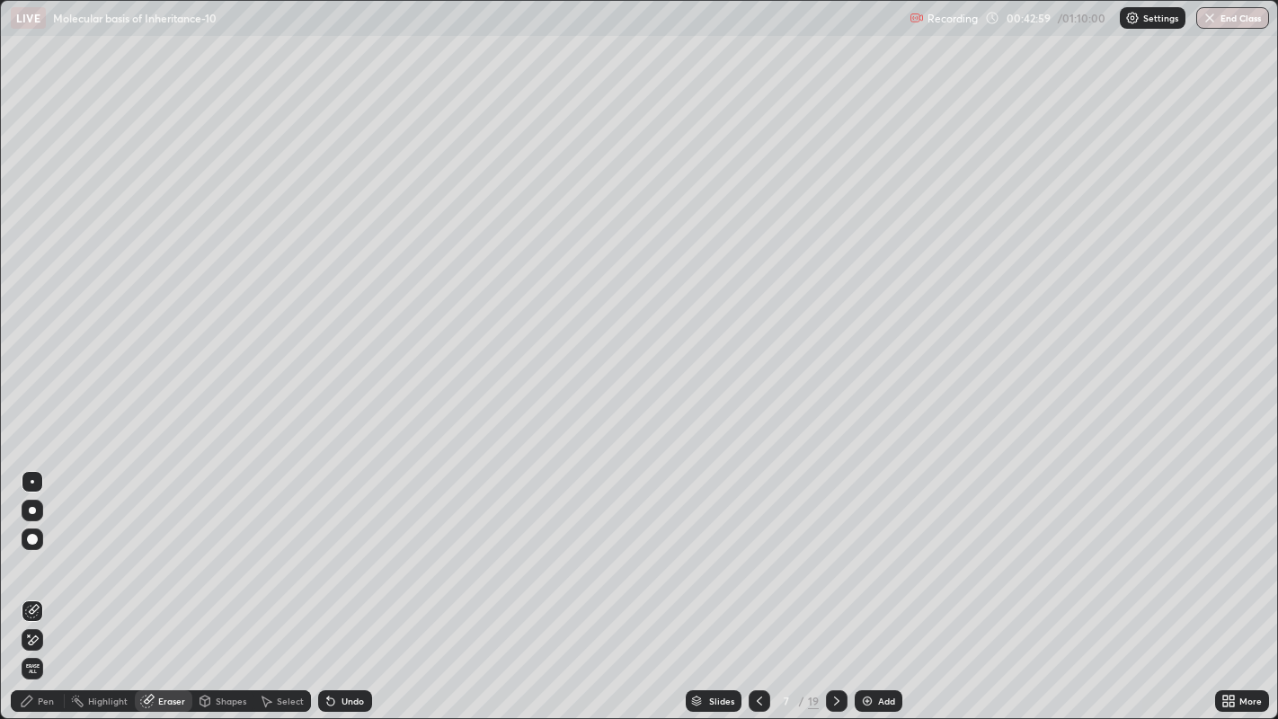
click at [38, 557] on div "Pen" at bounding box center [46, 701] width 16 height 9
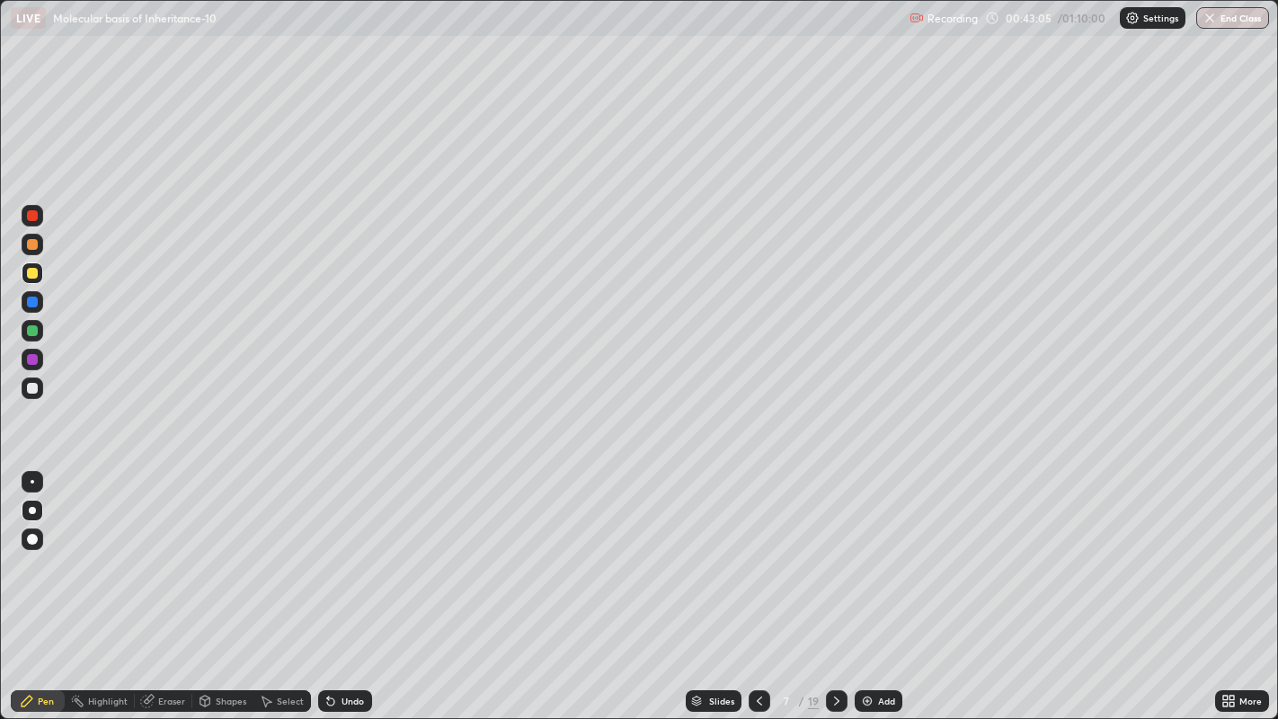
click at [35, 386] on div at bounding box center [32, 388] width 11 height 11
click at [30, 326] on div at bounding box center [32, 330] width 11 height 11
click at [31, 481] on div at bounding box center [33, 482] width 4 height 4
click at [29, 501] on div at bounding box center [33, 511] width 22 height 22
click at [34, 389] on div at bounding box center [32, 388] width 11 height 11
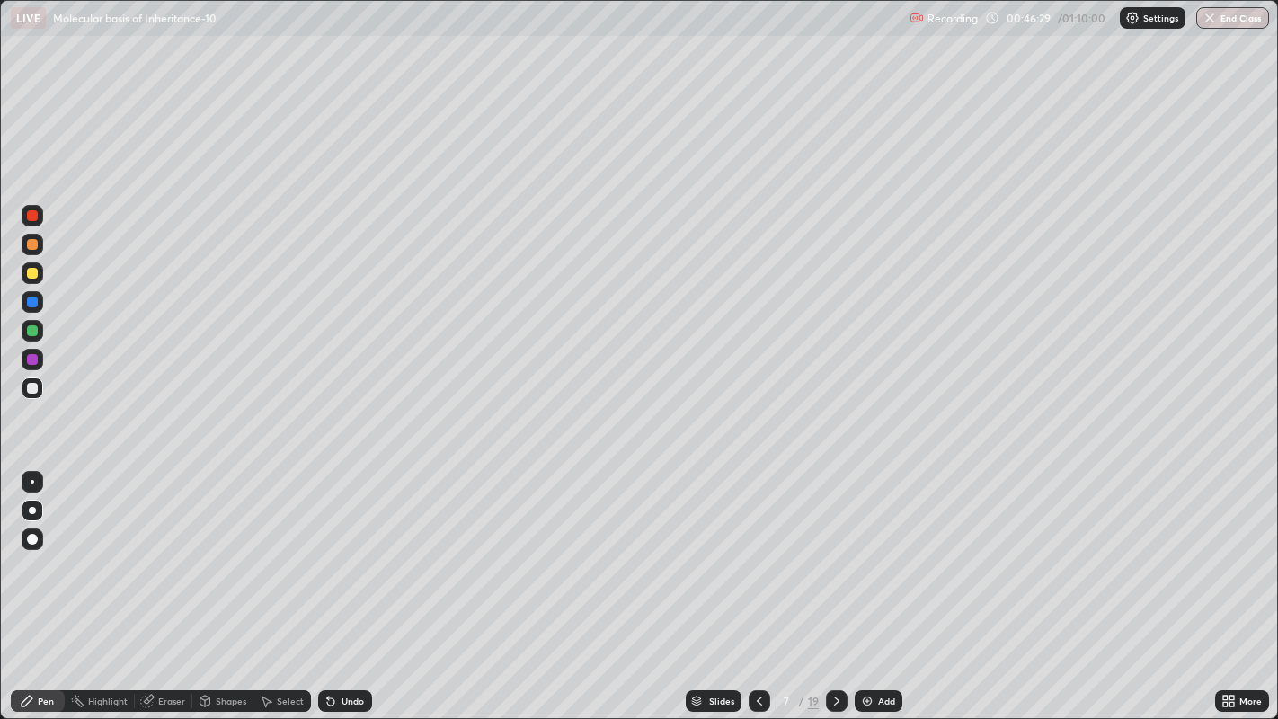
click at [33, 274] on div at bounding box center [32, 273] width 11 height 11
click at [31, 387] on div at bounding box center [32, 388] width 11 height 11
click at [31, 330] on div at bounding box center [32, 330] width 11 height 11
click at [31, 481] on div at bounding box center [33, 482] width 4 height 4
click at [31, 386] on div at bounding box center [32, 388] width 11 height 11
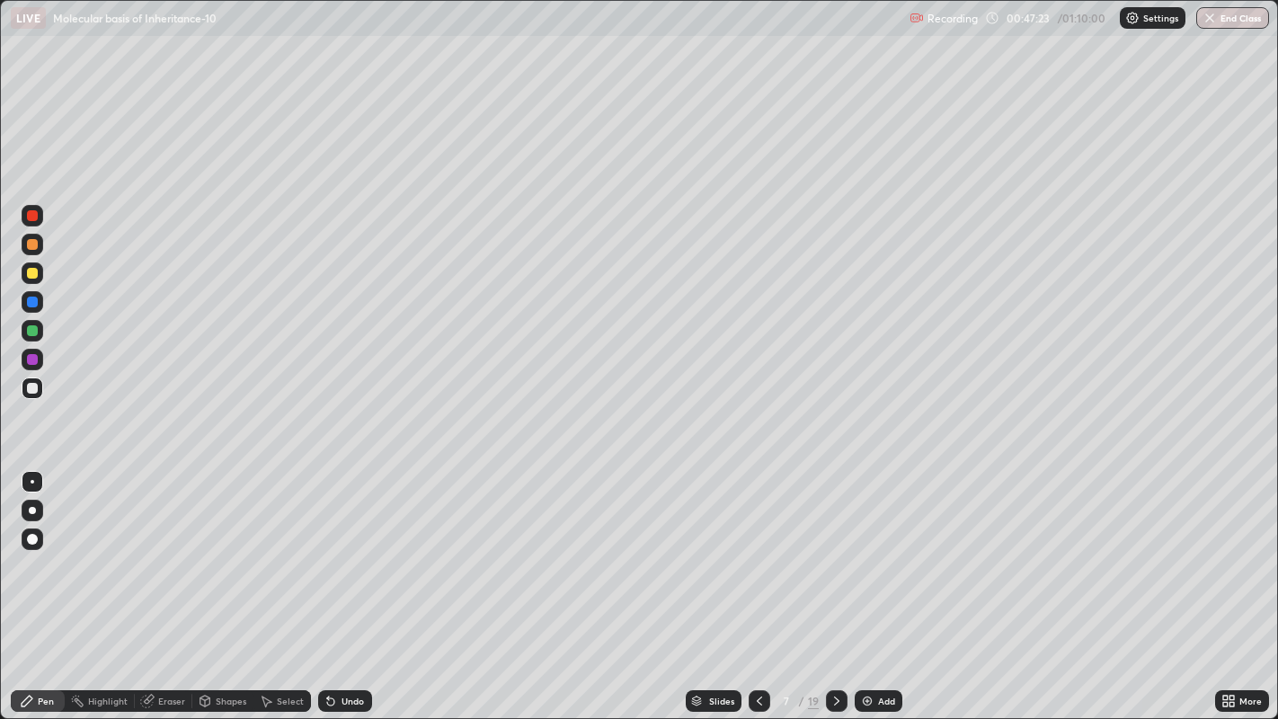
click at [31, 508] on div at bounding box center [32, 510] width 7 height 7
click at [31, 312] on div at bounding box center [33, 302] width 22 height 22
click at [31, 481] on div at bounding box center [33, 482] width 4 height 4
click at [37, 327] on div at bounding box center [32, 330] width 11 height 11
click at [173, 557] on div "Eraser" at bounding box center [171, 701] width 27 height 9
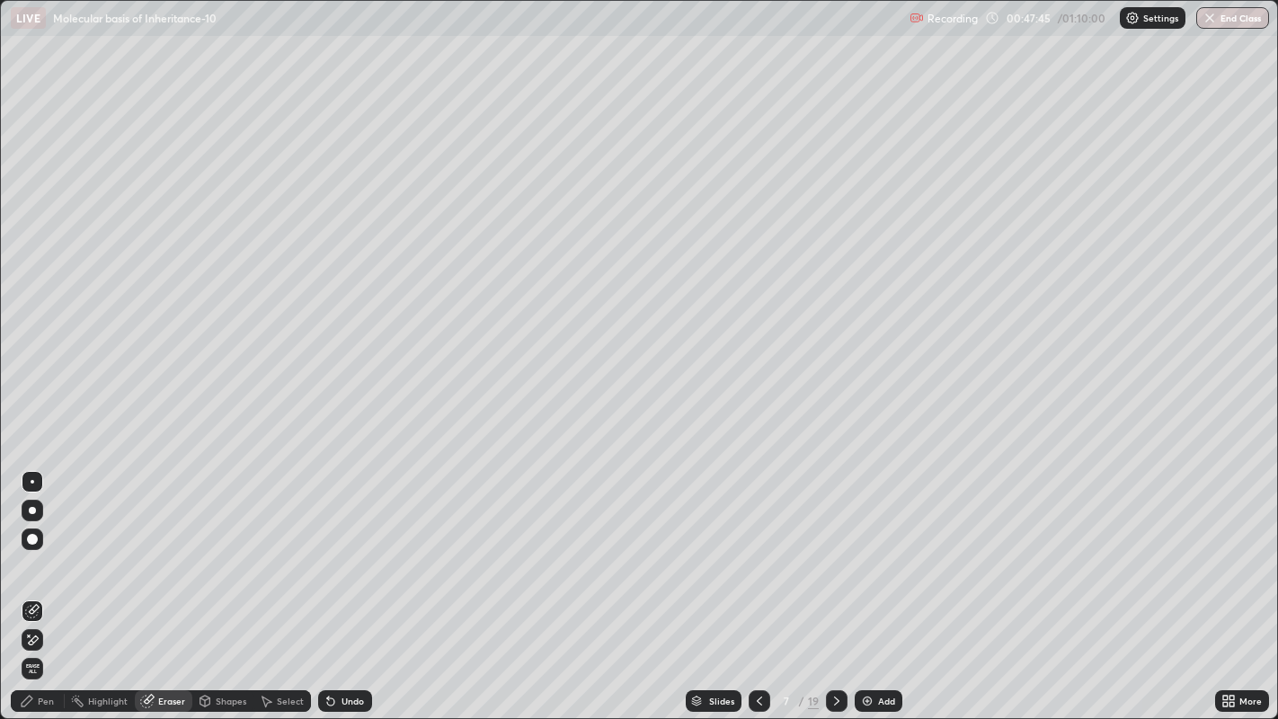
click at [38, 557] on div "Pen" at bounding box center [46, 701] width 16 height 9
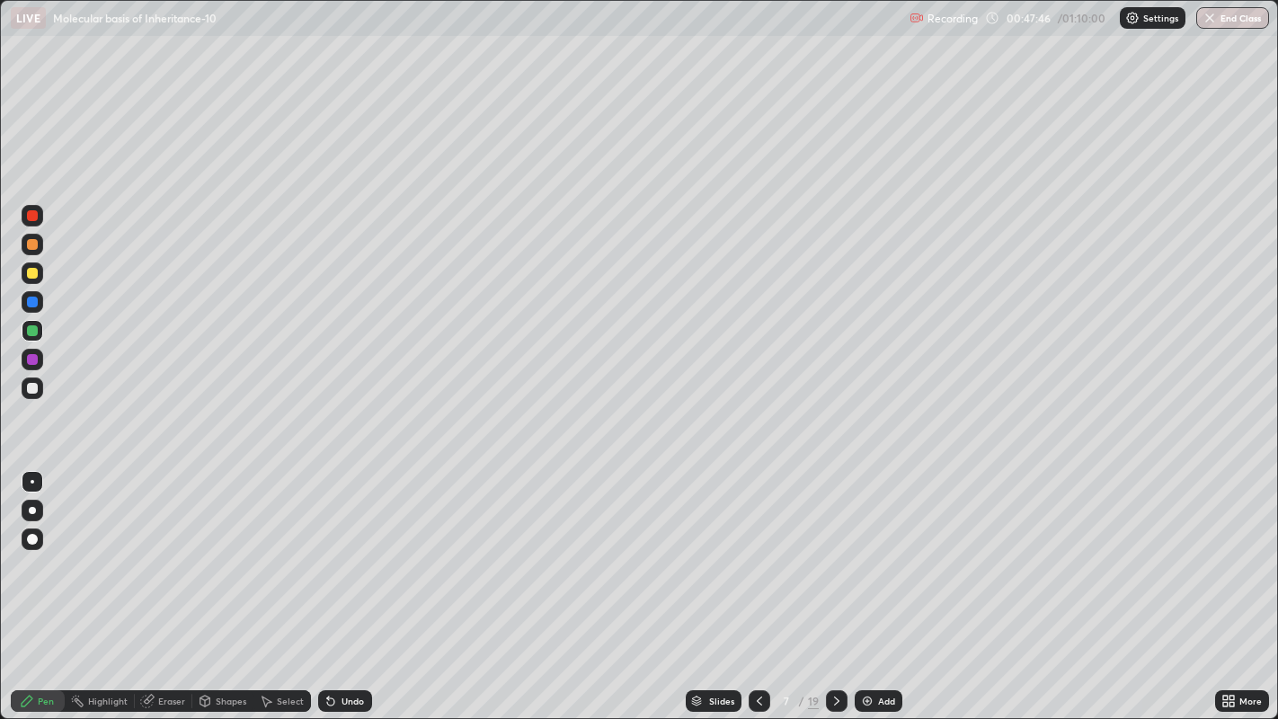
click at [28, 387] on div at bounding box center [32, 388] width 11 height 11
click at [29, 506] on div at bounding box center [33, 511] width 22 height 22
click at [30, 322] on div at bounding box center [33, 331] width 22 height 22
click at [31, 482] on div at bounding box center [33, 482] width 4 height 4
click at [166, 557] on div "Eraser" at bounding box center [171, 701] width 27 height 9
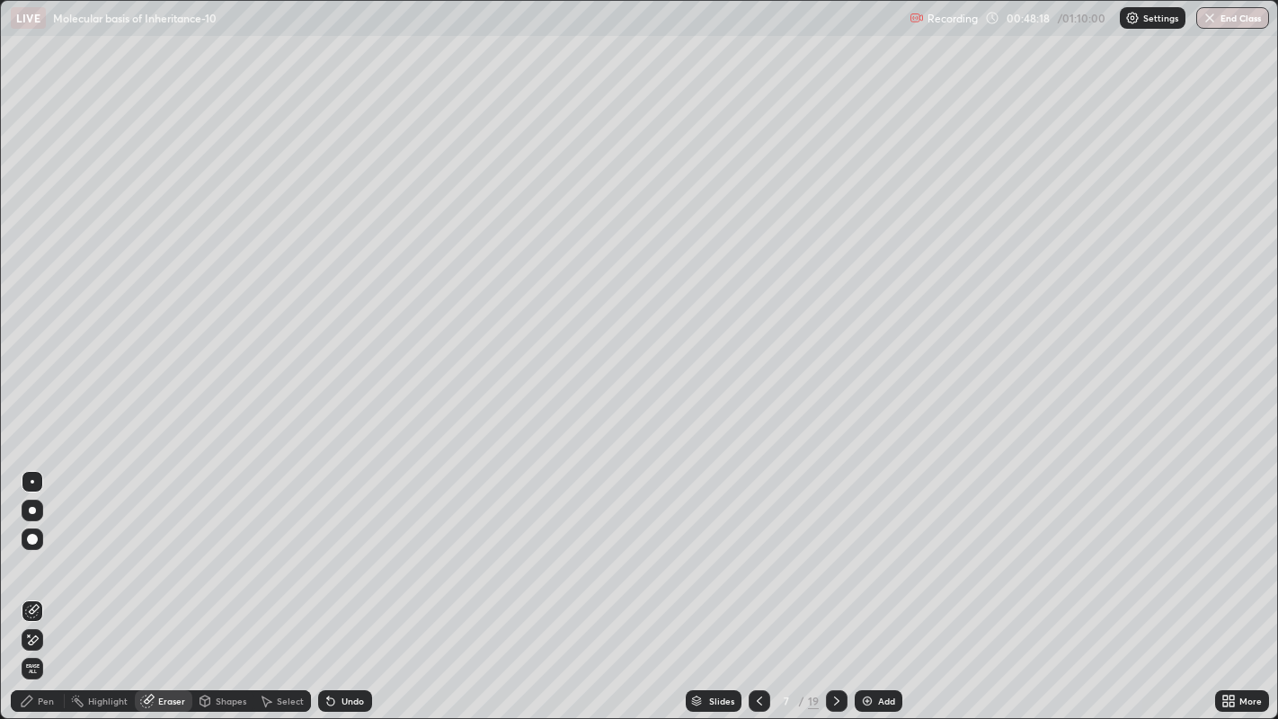
click at [33, 557] on div "Pen" at bounding box center [38, 701] width 54 height 22
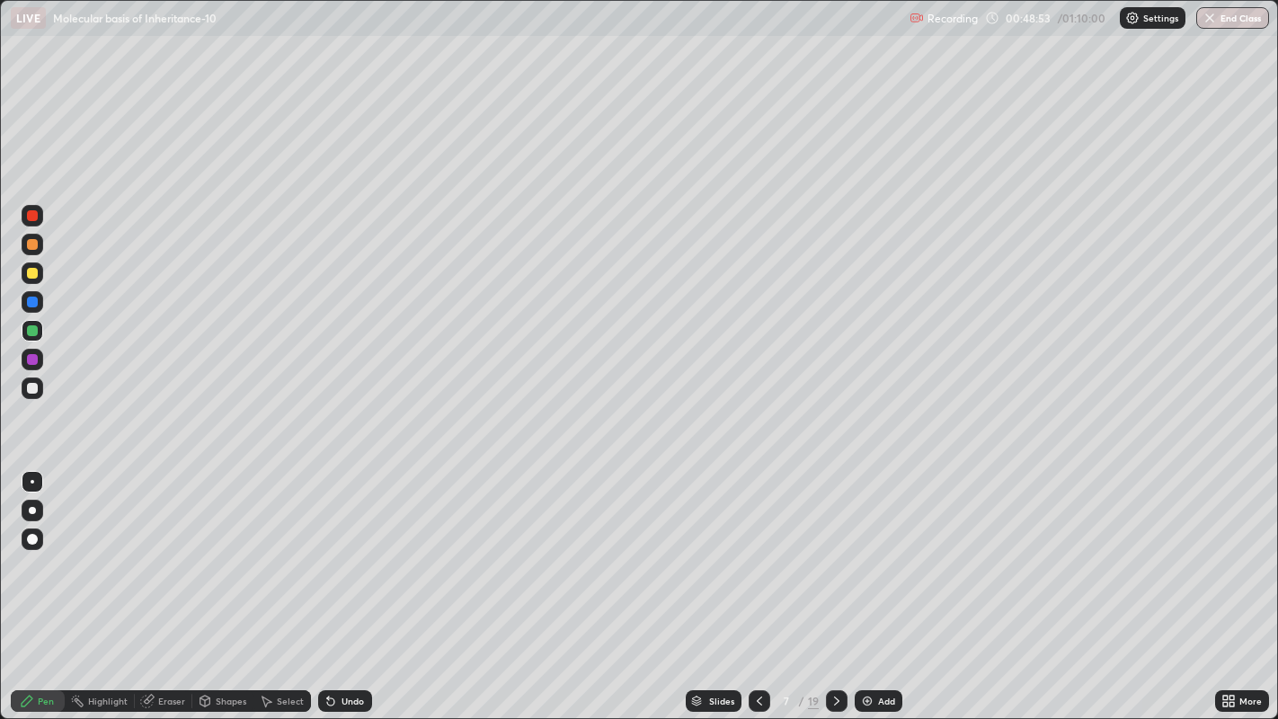
click at [158, 557] on div "Eraser" at bounding box center [171, 701] width 27 height 9
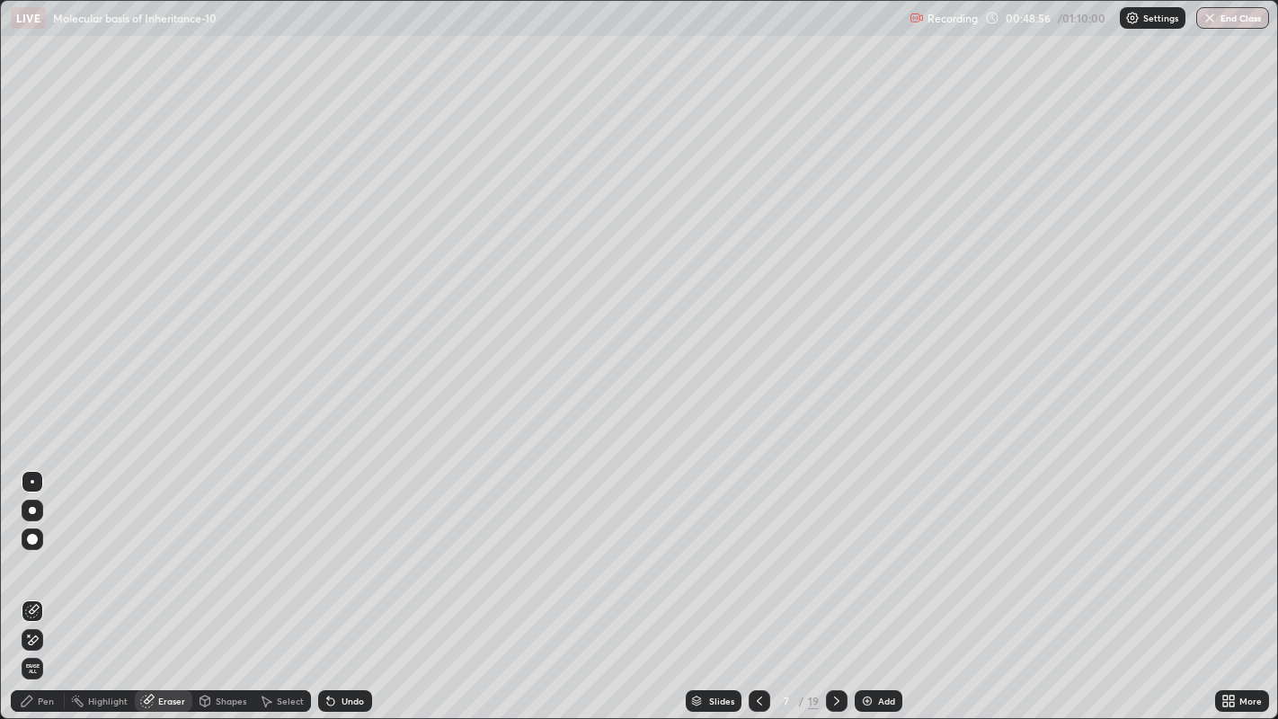
click at [40, 557] on div "Pen" at bounding box center [38, 701] width 54 height 22
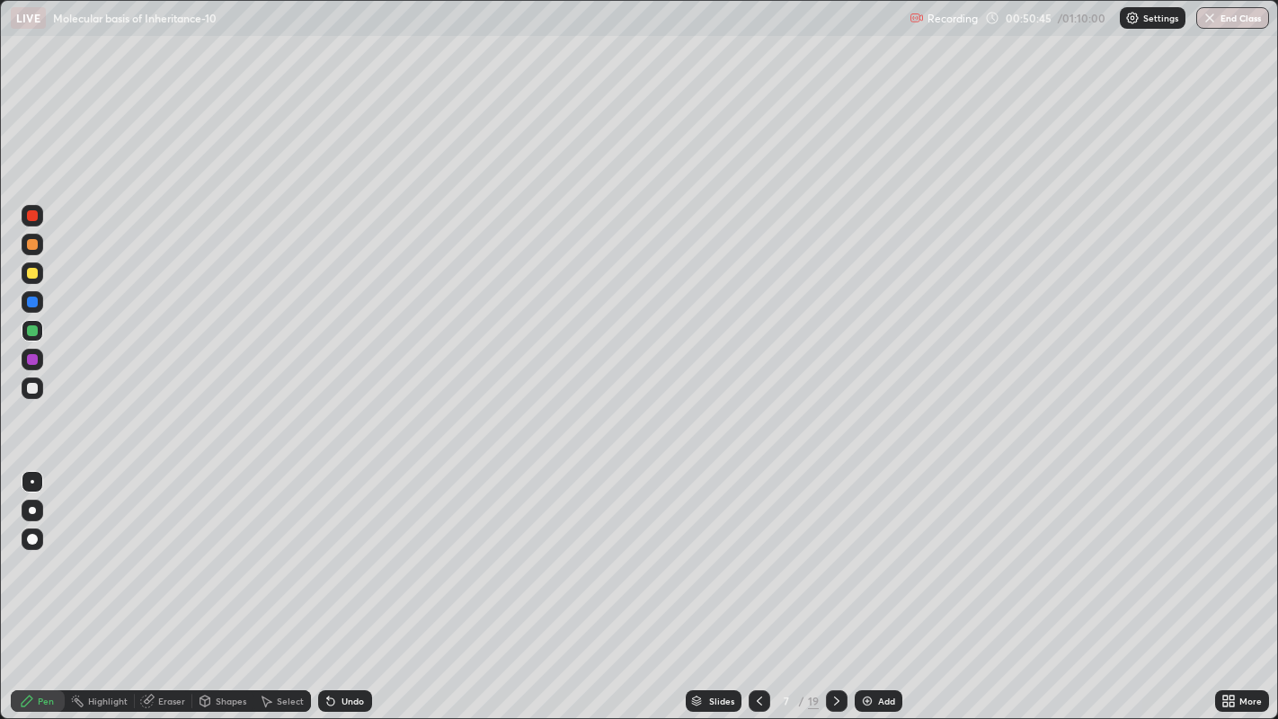
click at [833, 557] on icon at bounding box center [837, 701] width 14 height 14
click at [757, 557] on icon at bounding box center [759, 701] width 14 height 14
click at [834, 557] on icon at bounding box center [837, 701] width 14 height 14
click at [31, 513] on div at bounding box center [32, 510] width 7 height 7
click at [165, 557] on div "Eraser" at bounding box center [171, 701] width 27 height 9
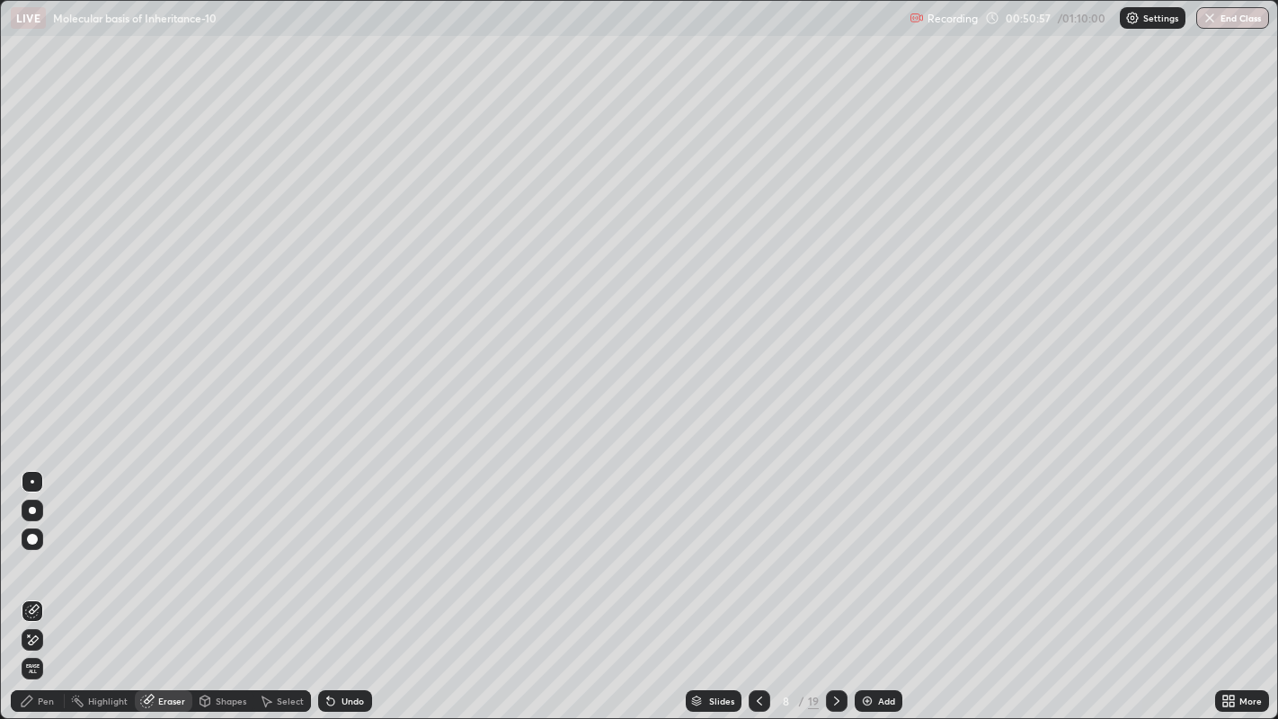
click at [40, 557] on div "Pen" at bounding box center [38, 701] width 54 height 22
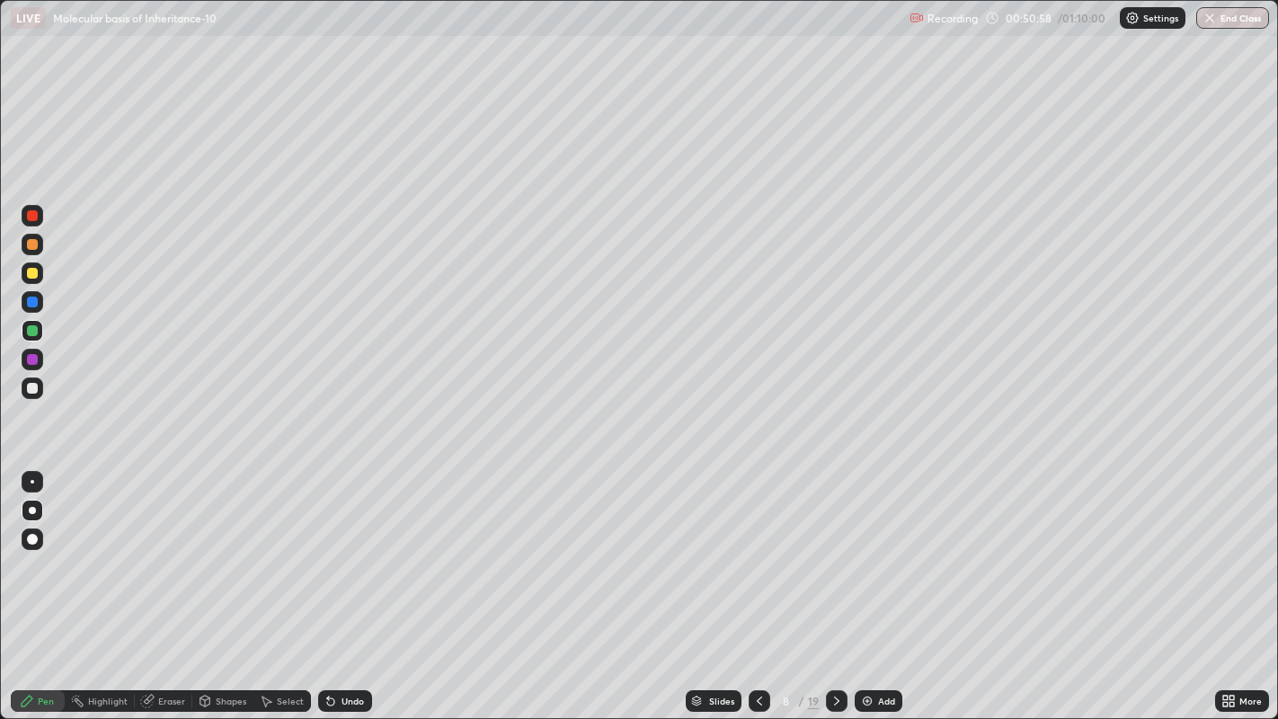
click at [31, 387] on div at bounding box center [32, 388] width 11 height 11
click at [28, 272] on div at bounding box center [32, 273] width 11 height 11
click at [168, 557] on div "Eraser" at bounding box center [171, 701] width 27 height 9
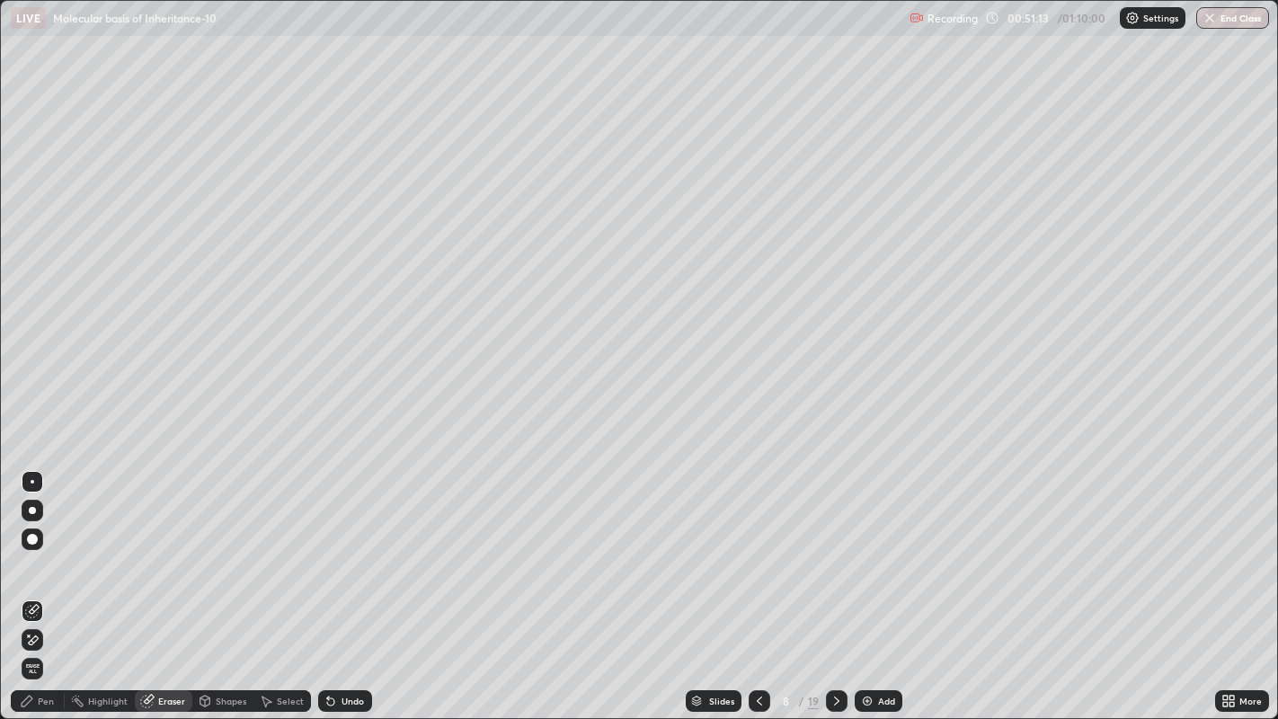
click at [36, 557] on div "Pen" at bounding box center [38, 701] width 54 height 22
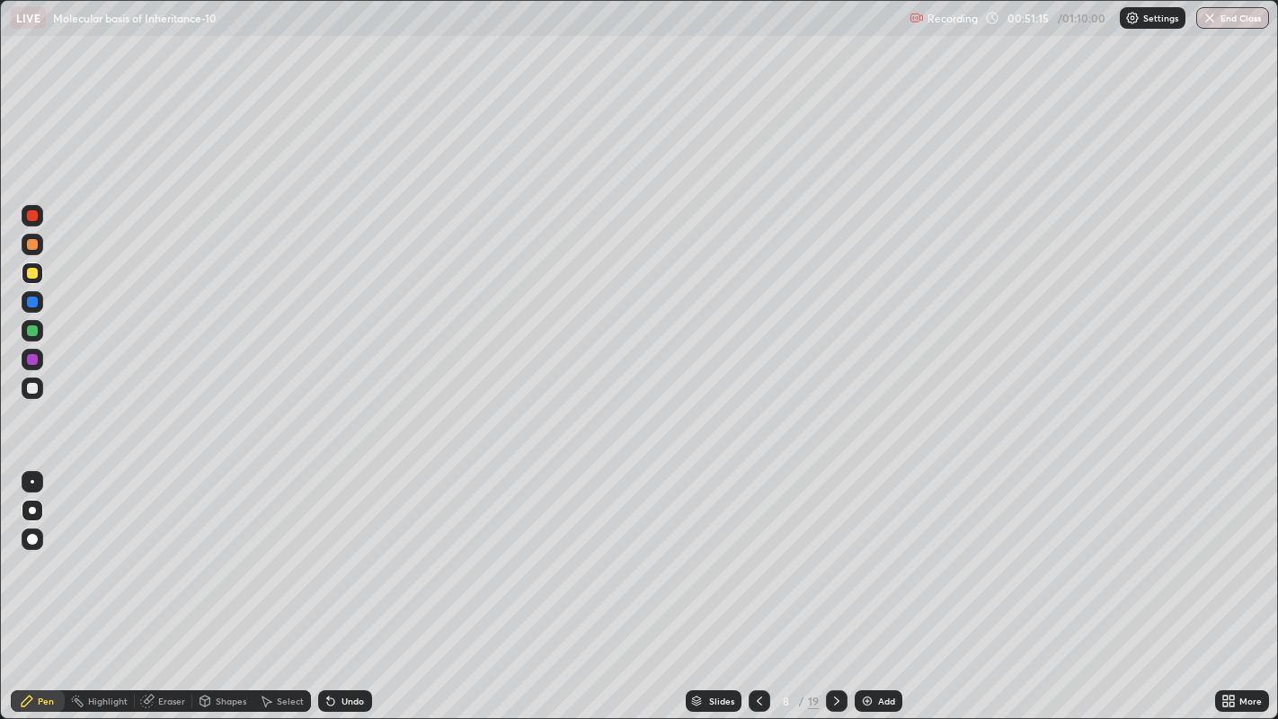
click at [30, 386] on div at bounding box center [32, 388] width 11 height 11
click at [158, 557] on div "Eraser" at bounding box center [171, 701] width 27 height 9
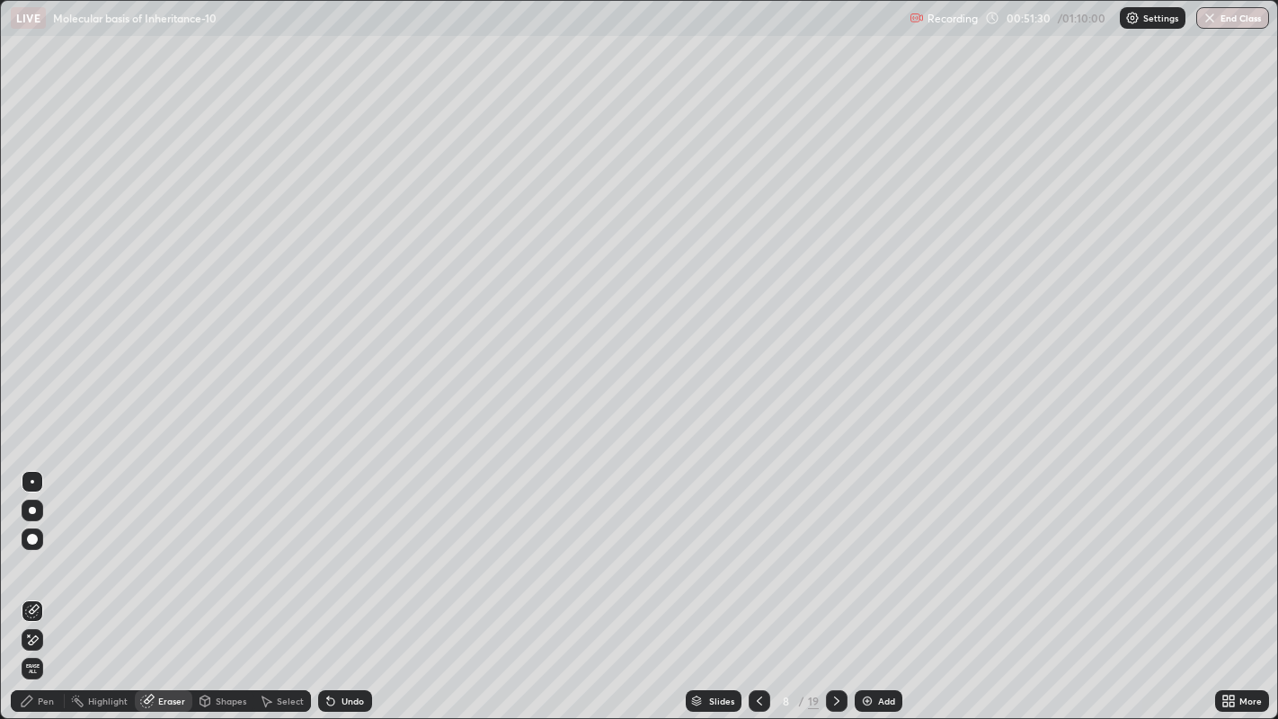
click at [38, 557] on div "Pen" at bounding box center [46, 701] width 16 height 9
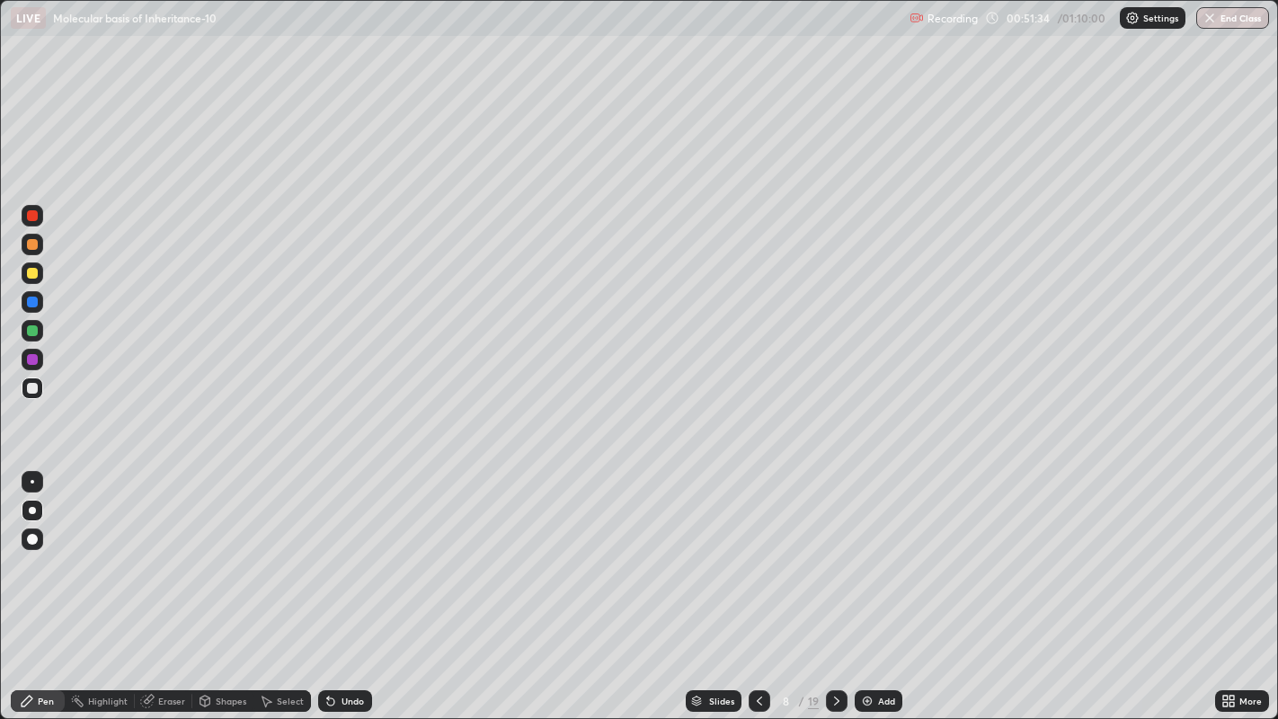
click at [161, 557] on div "Eraser" at bounding box center [171, 701] width 27 height 9
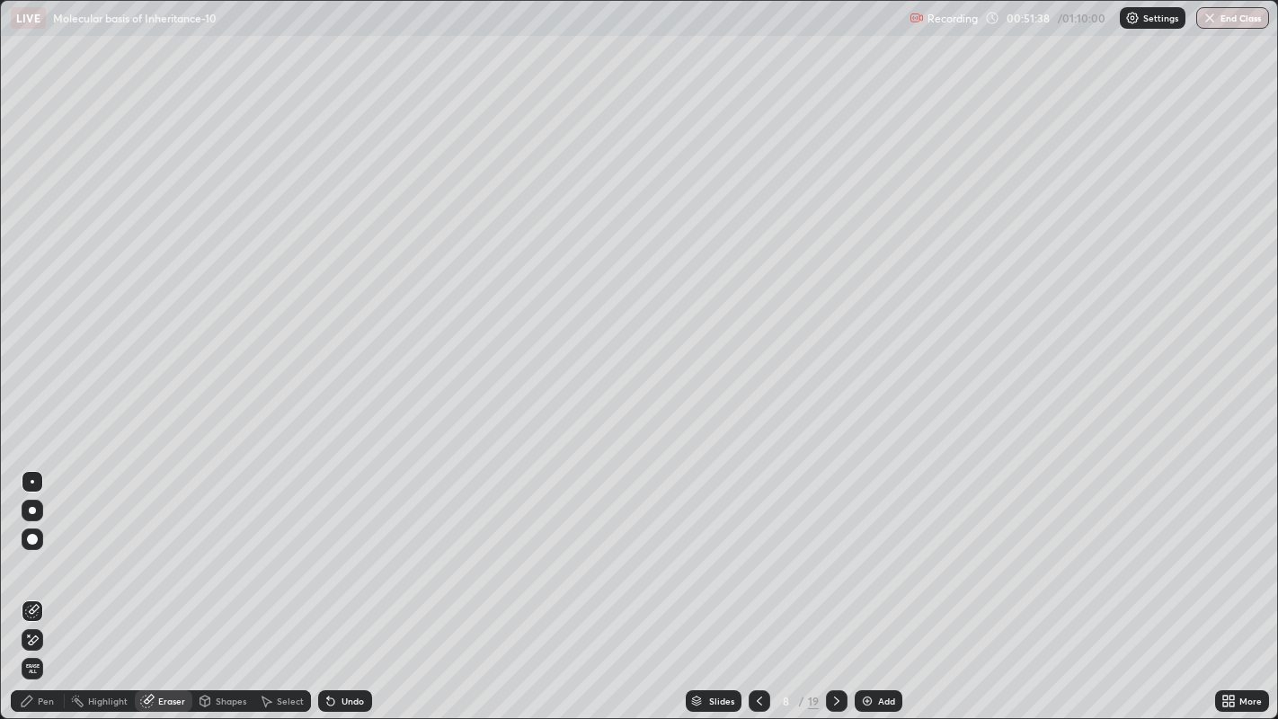
click at [24, 557] on div "Pen" at bounding box center [38, 701] width 54 height 22
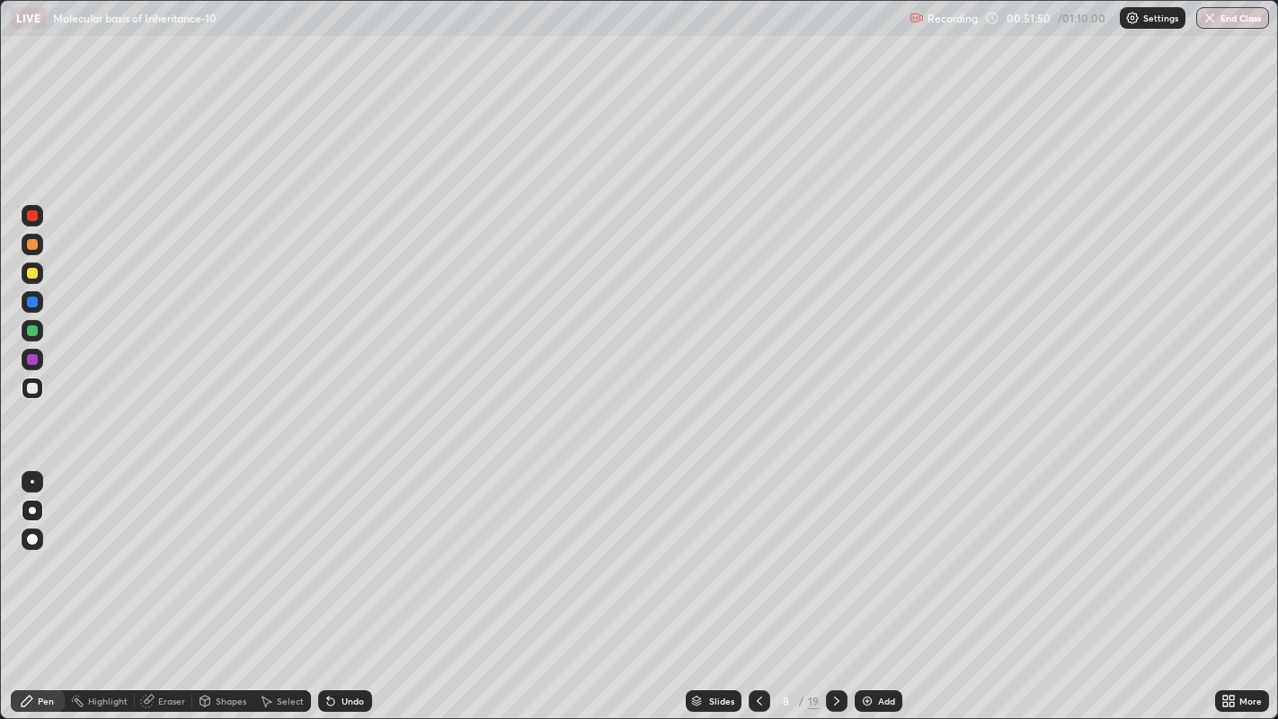
click at [23, 328] on div at bounding box center [33, 331] width 22 height 22
click at [162, 557] on div "Eraser" at bounding box center [171, 701] width 27 height 9
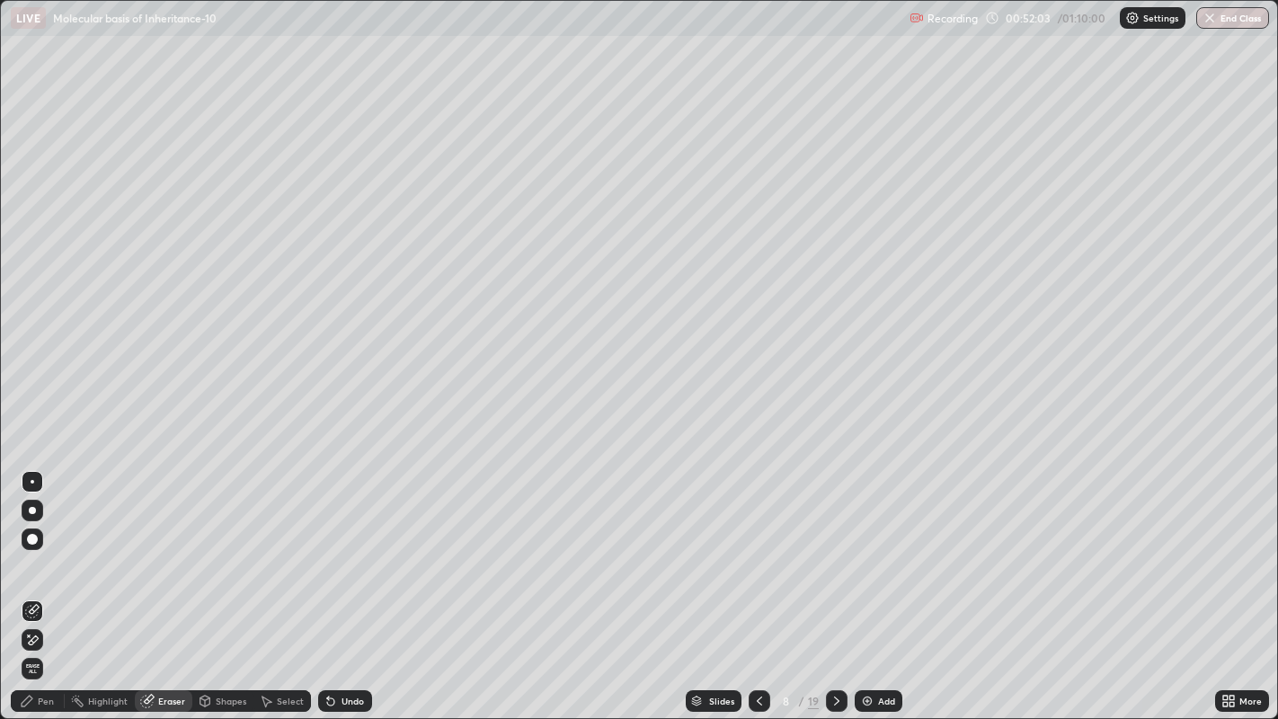
click at [45, 557] on div "Pen" at bounding box center [46, 701] width 16 height 9
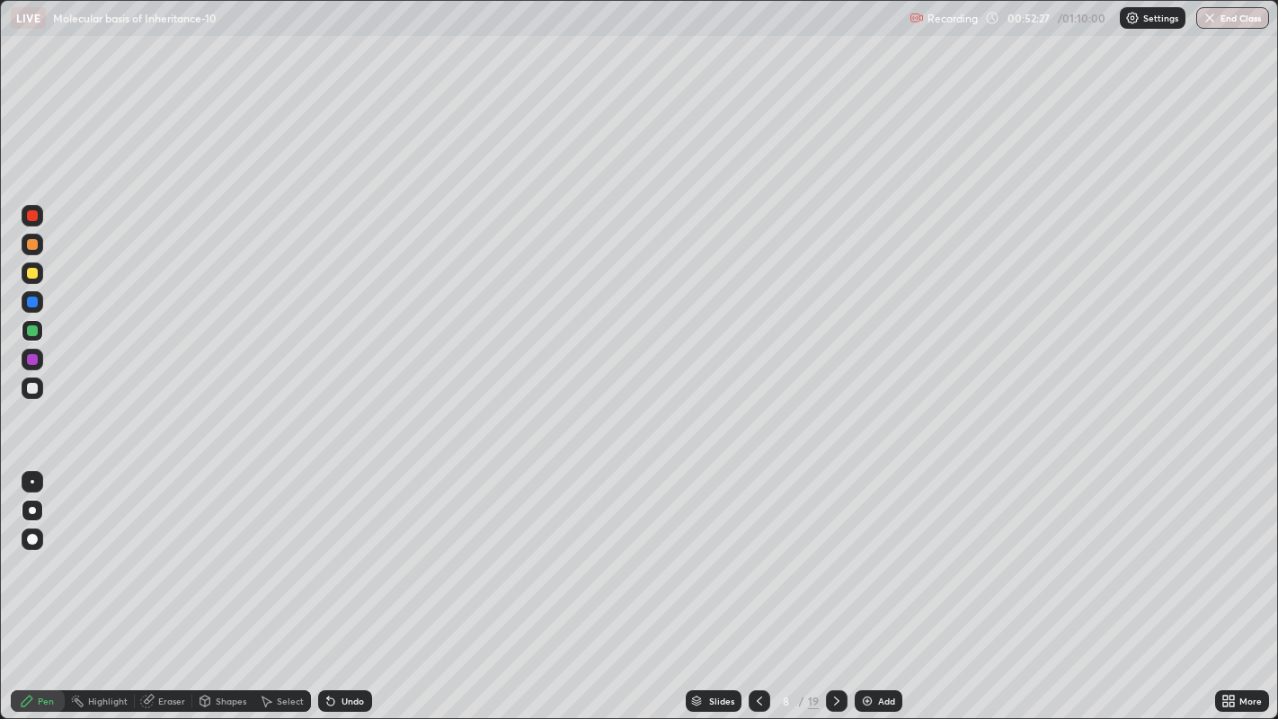
click at [35, 389] on div at bounding box center [32, 388] width 11 height 11
click at [34, 331] on div at bounding box center [32, 330] width 11 height 11
click at [31, 481] on div at bounding box center [33, 482] width 4 height 4
click at [163, 557] on div "Eraser" at bounding box center [171, 701] width 27 height 9
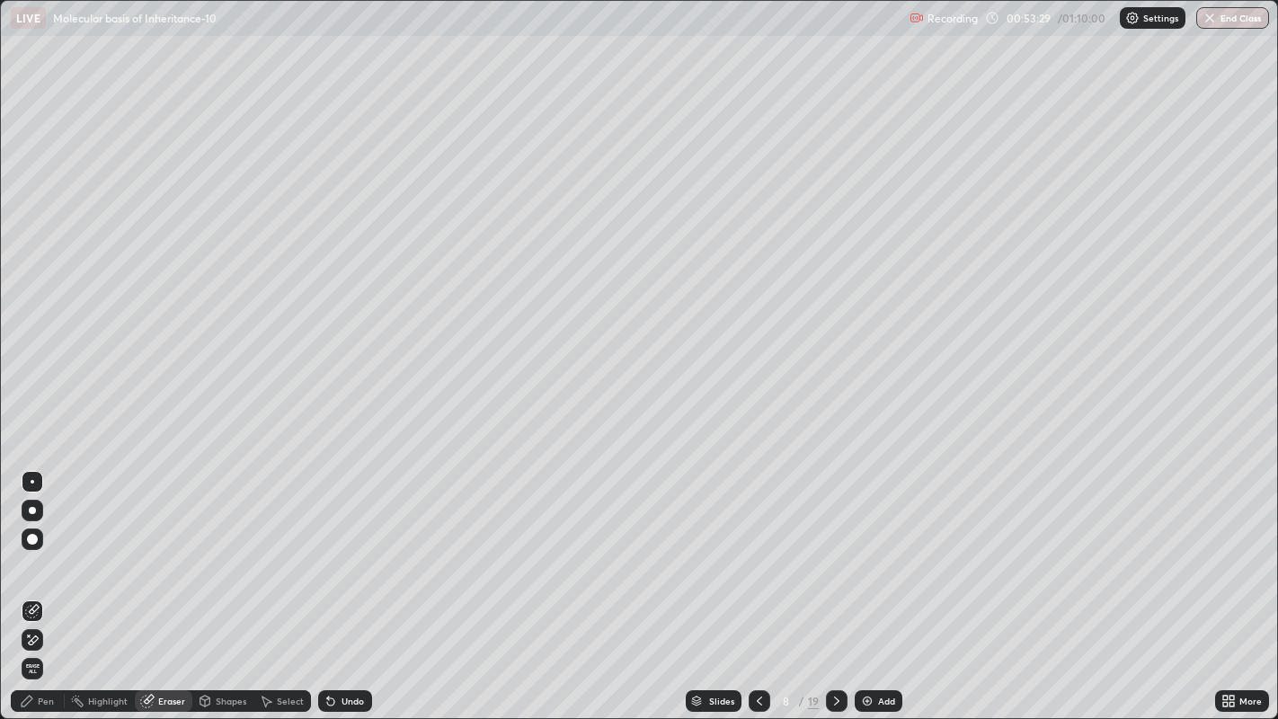
click at [49, 557] on div "Pen" at bounding box center [46, 701] width 16 height 9
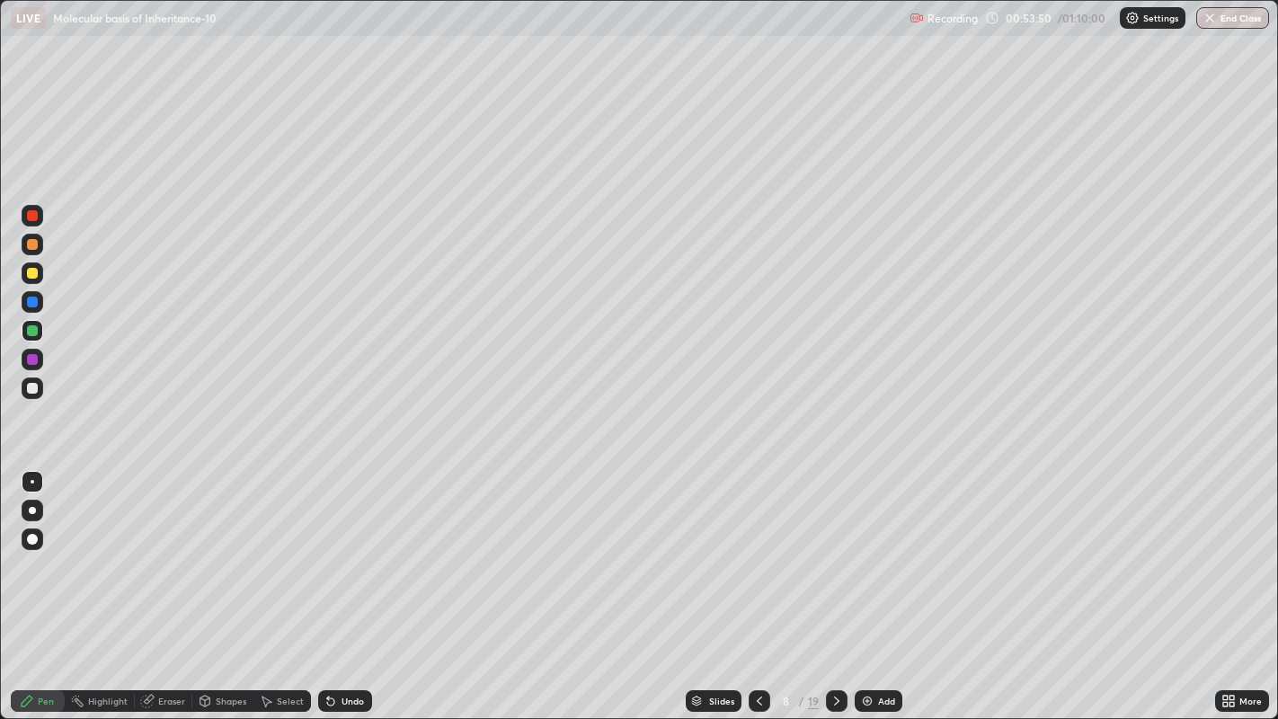
click at [31, 387] on div at bounding box center [32, 388] width 11 height 11
click at [31, 538] on div at bounding box center [32, 539] width 11 height 11
click at [33, 273] on div at bounding box center [32, 273] width 11 height 11
click at [38, 499] on div at bounding box center [33, 510] width 22 height 29
click at [31, 387] on div at bounding box center [32, 388] width 11 height 11
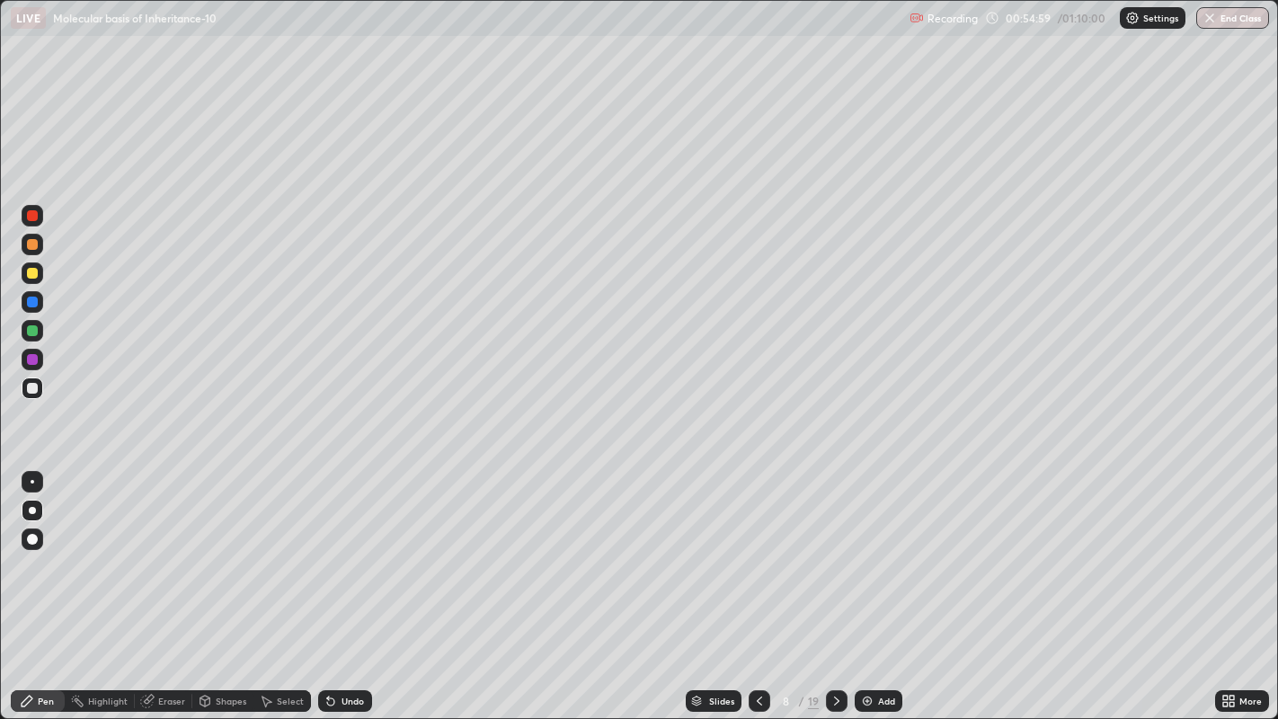
click at [30, 331] on div at bounding box center [32, 330] width 11 height 11
click at [31, 481] on div at bounding box center [33, 482] width 4 height 4
click at [174, 557] on div "Eraser" at bounding box center [171, 701] width 27 height 9
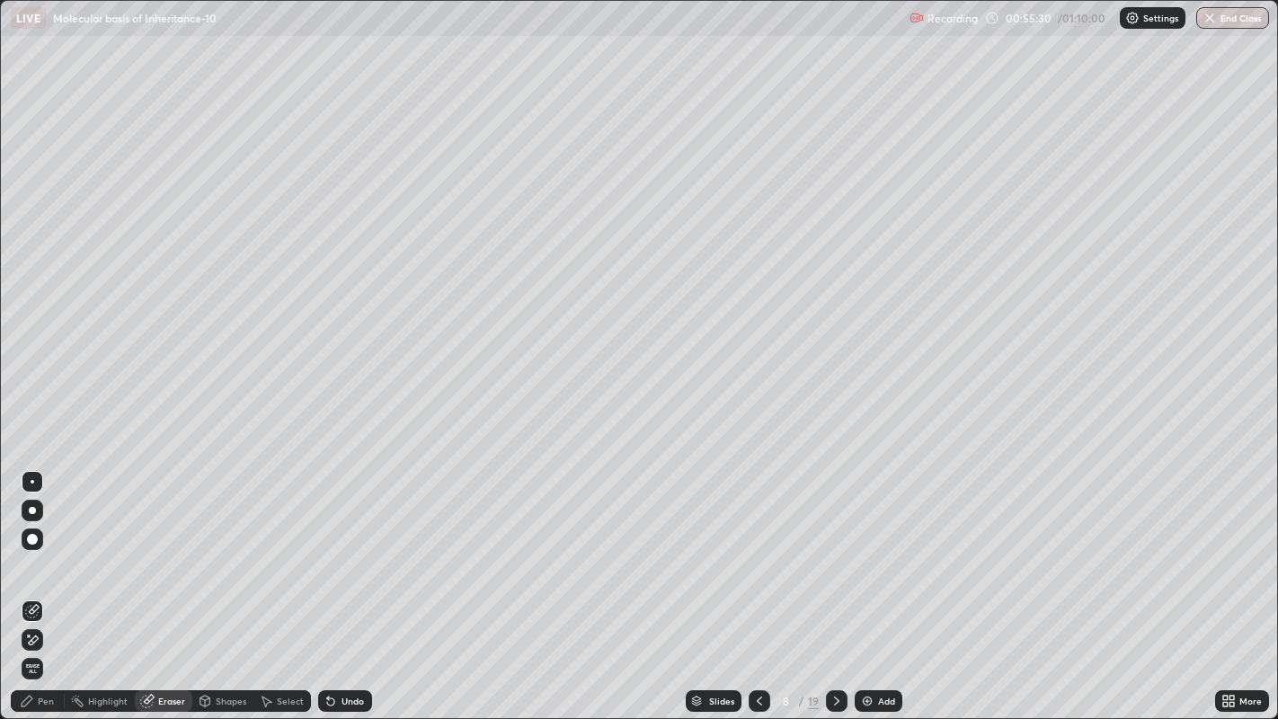
click at [42, 557] on div "Pen" at bounding box center [46, 701] width 16 height 9
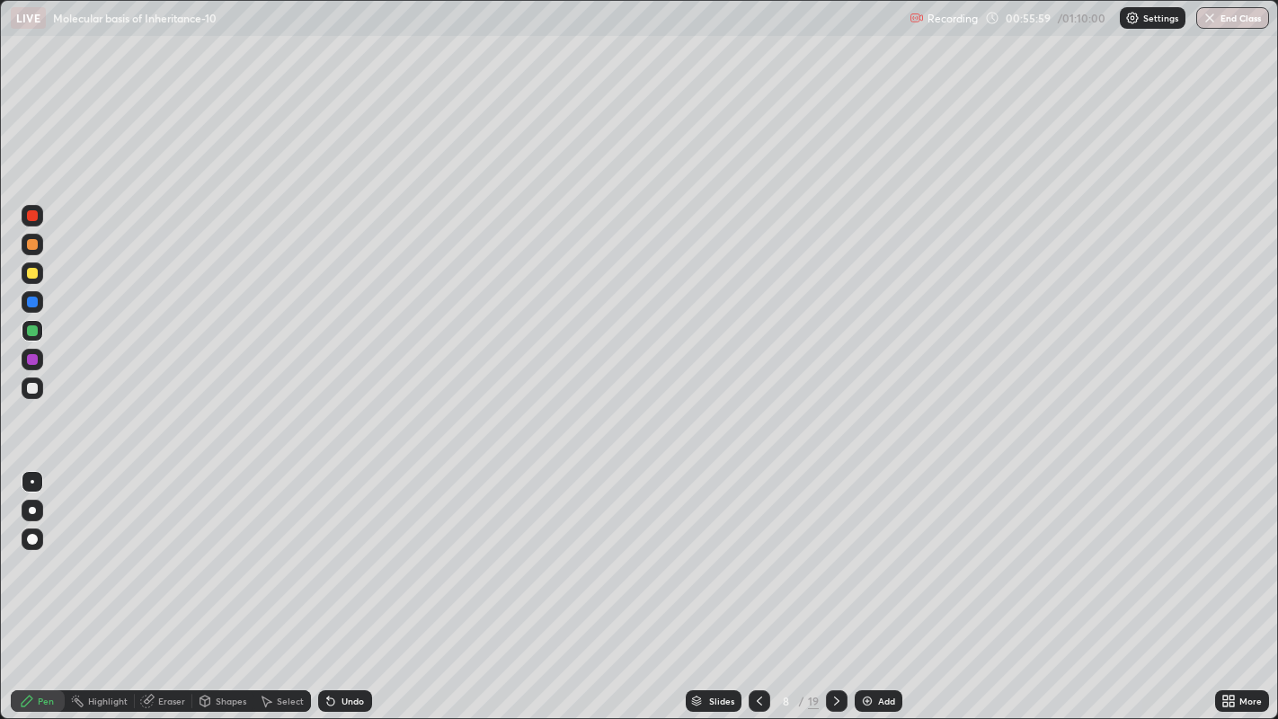
click at [29, 391] on div at bounding box center [32, 388] width 11 height 11
click at [31, 538] on div at bounding box center [32, 539] width 11 height 11
click at [31, 481] on div at bounding box center [33, 482] width 4 height 4
click at [1232, 15] on button "End Class" at bounding box center [1233, 18] width 73 height 22
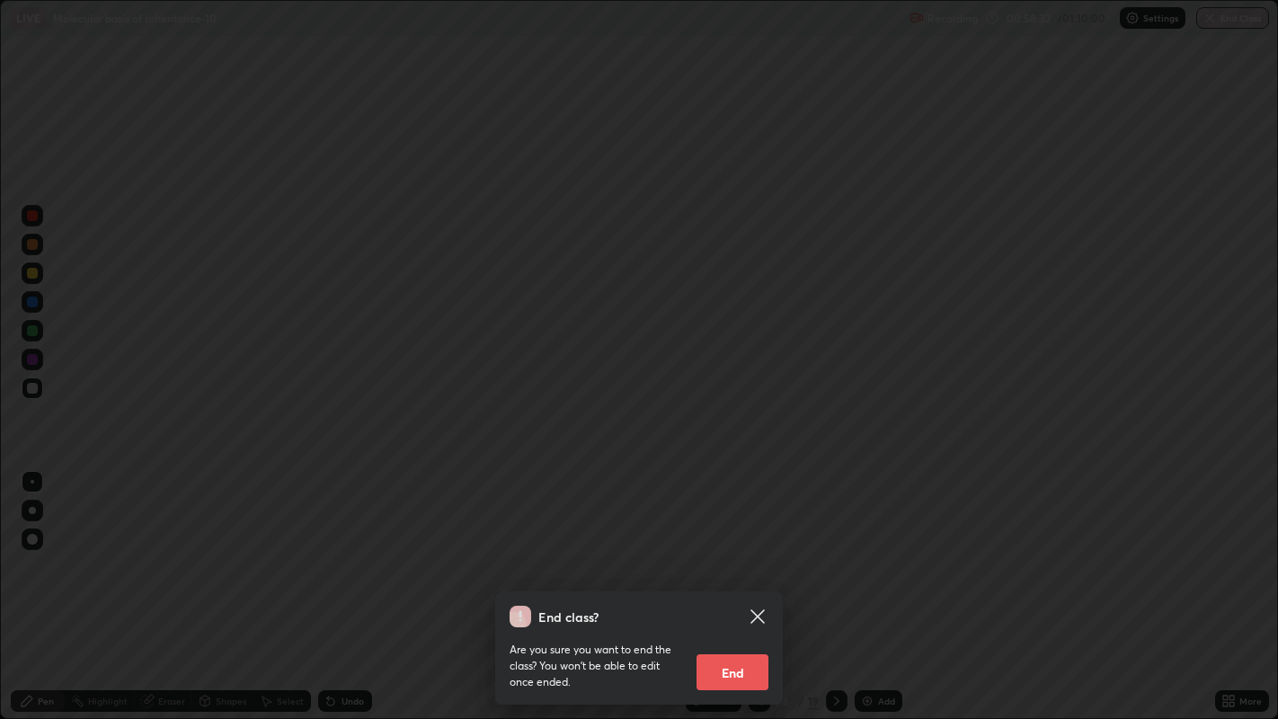
click at [743, 557] on button "End" at bounding box center [733, 672] width 72 height 36
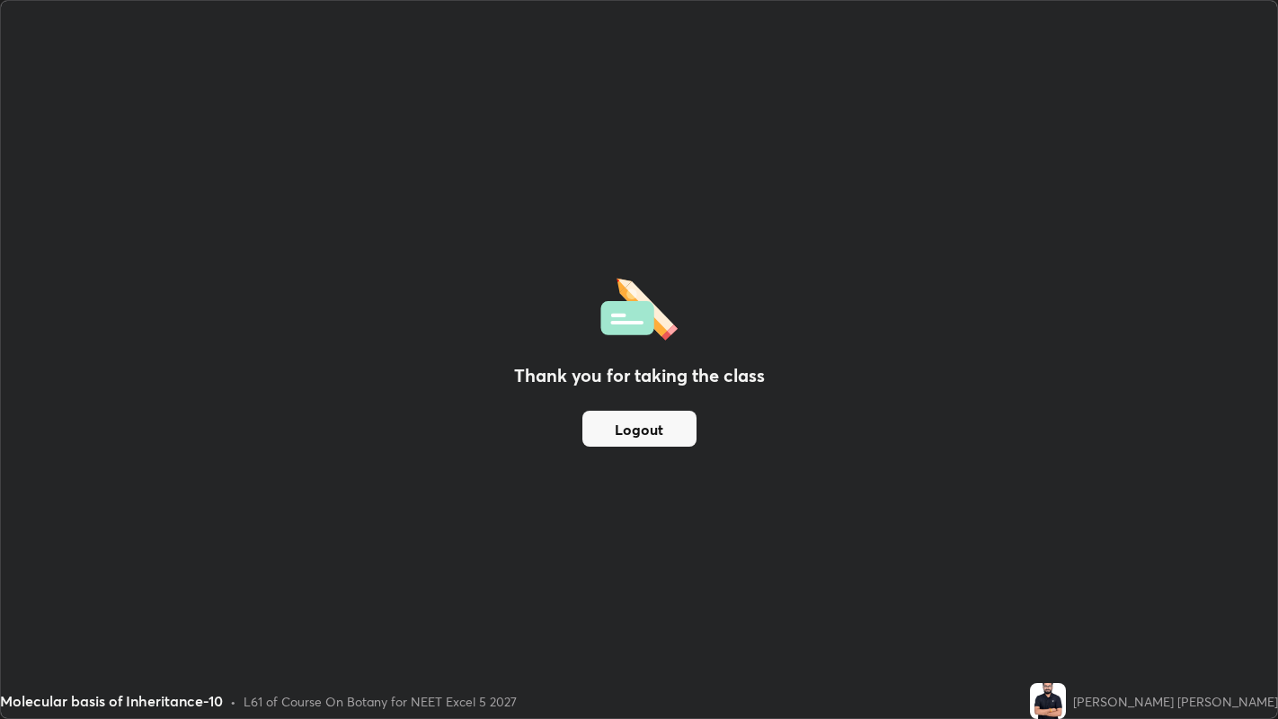
click at [636, 429] on button "Logout" at bounding box center [640, 429] width 114 height 36
